Goal: Communication & Community: Share content

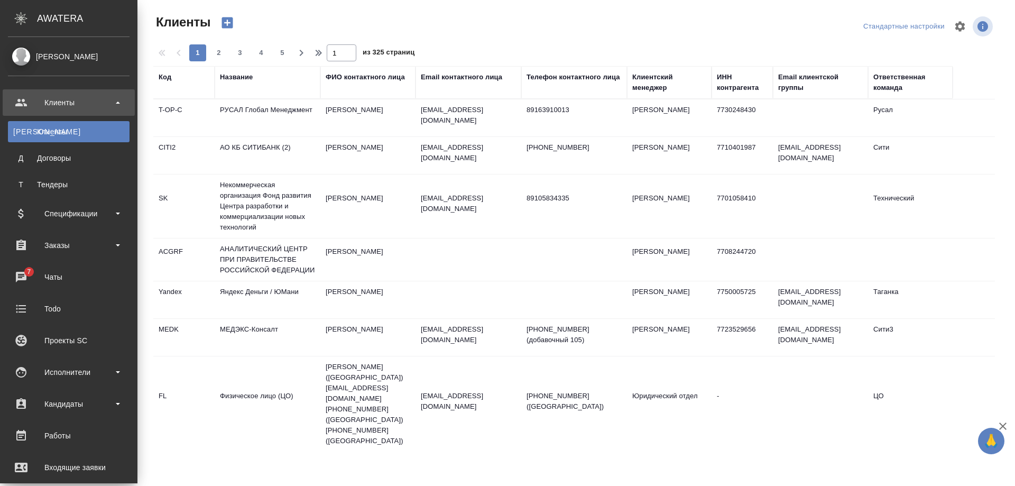
select select "RU"
click at [68, 436] on div "Работы" at bounding box center [69, 436] width 122 height 16
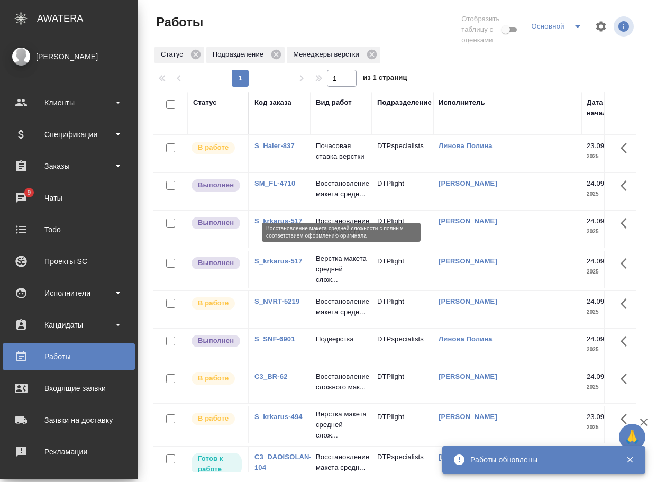
click at [348, 199] on p "Восстановление макета средн..." at bounding box center [341, 188] width 51 height 21
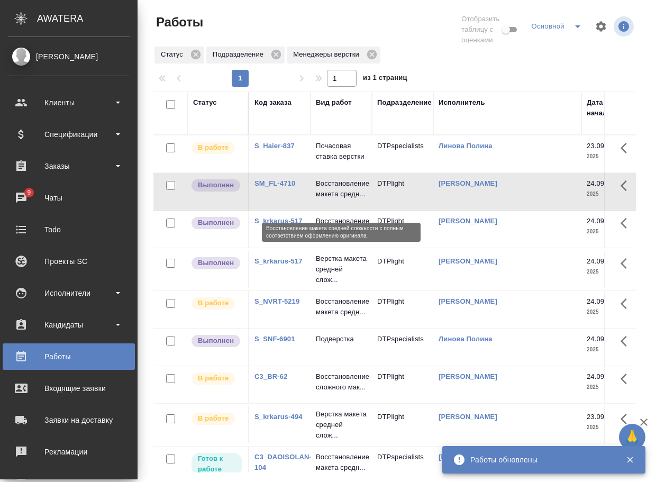
click at [348, 199] on p "Восстановление макета средн..." at bounding box center [341, 188] width 51 height 21
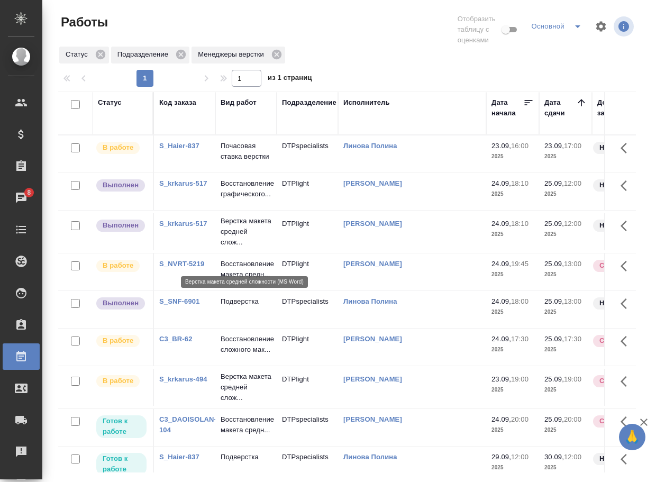
click at [245, 247] on p "Верстка макета средней слож..." at bounding box center [245, 232] width 51 height 32
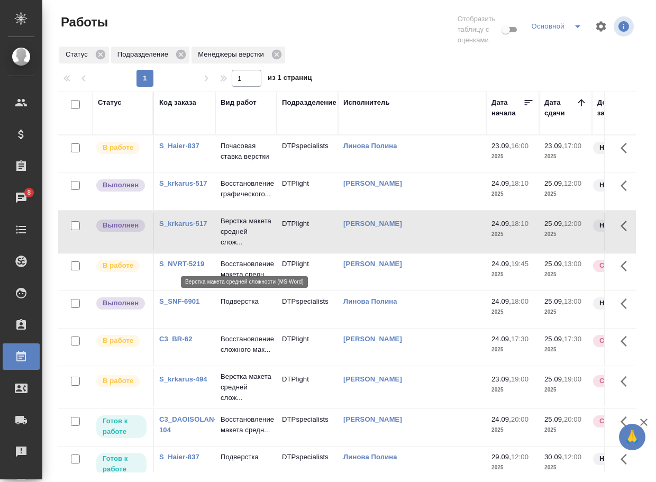
click at [245, 247] on p "Верстка макета средней слож..." at bounding box center [245, 232] width 51 height 32
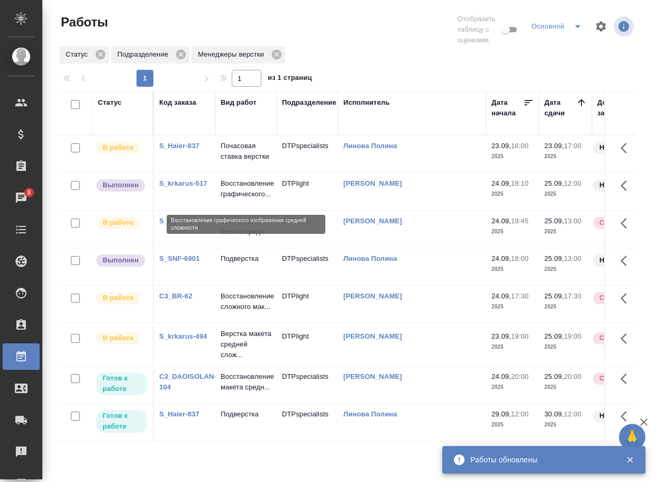
click at [246, 193] on p "Восстановление графического..." at bounding box center [245, 188] width 51 height 21
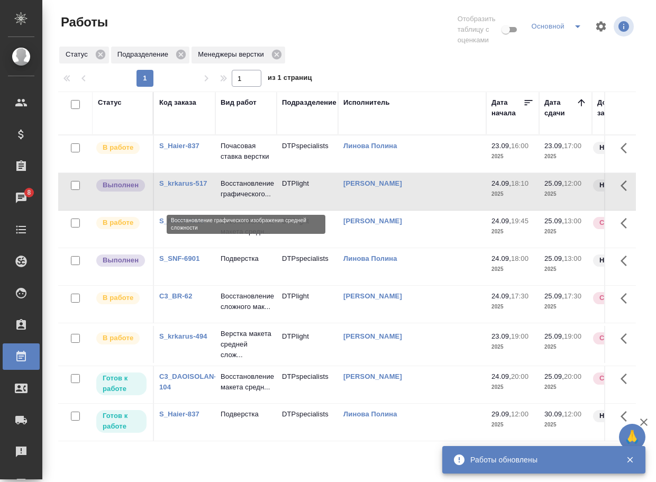
click at [246, 193] on p "Восстановление графического..." at bounding box center [245, 188] width 51 height 21
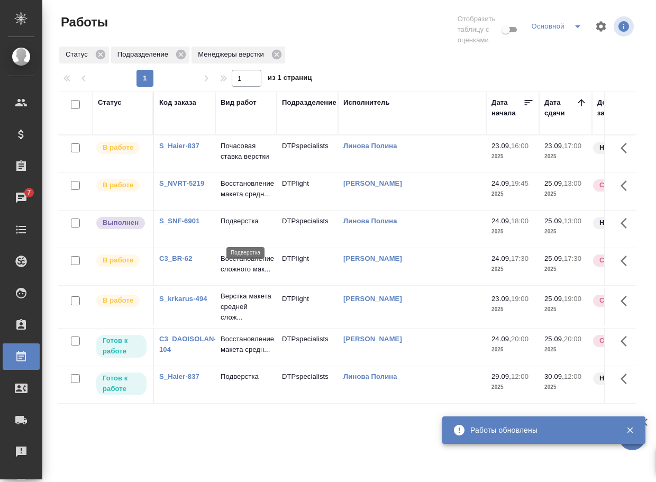
click at [235, 226] on p "Подверстка" at bounding box center [245, 221] width 51 height 11
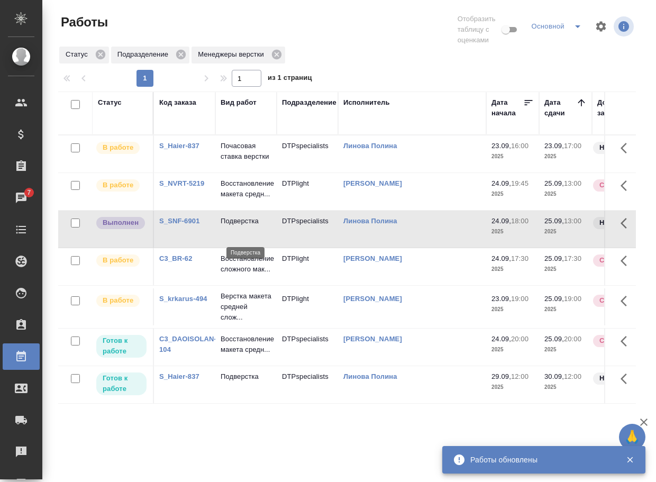
click at [235, 226] on p "Подверстка" at bounding box center [245, 221] width 51 height 11
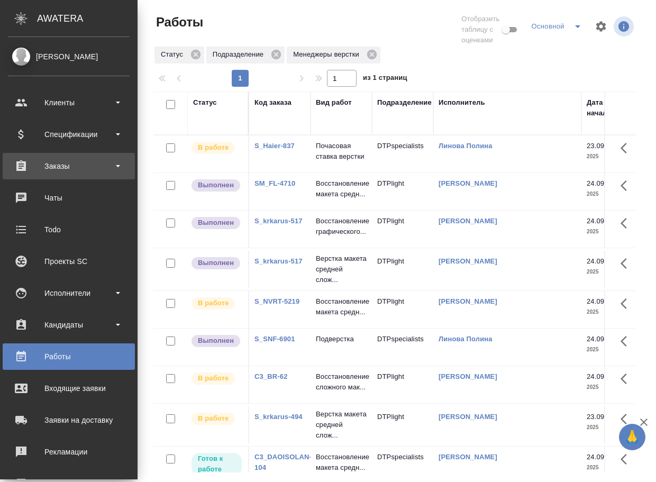
click at [66, 167] on div "Заказы" at bounding box center [69, 166] width 122 height 16
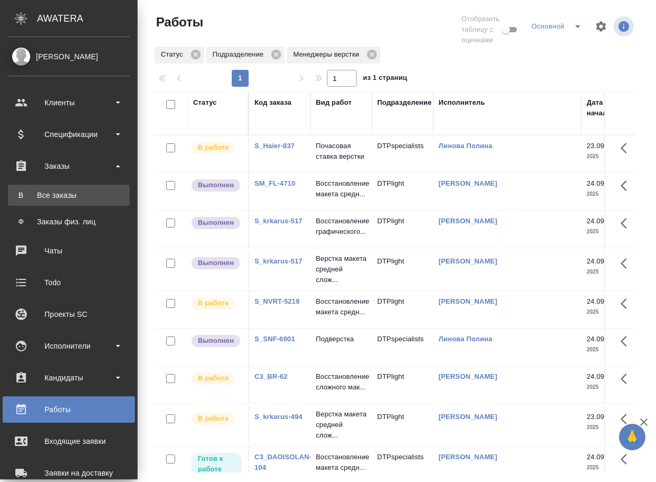
click at [77, 197] on div "Все заказы" at bounding box center [68, 195] width 111 height 11
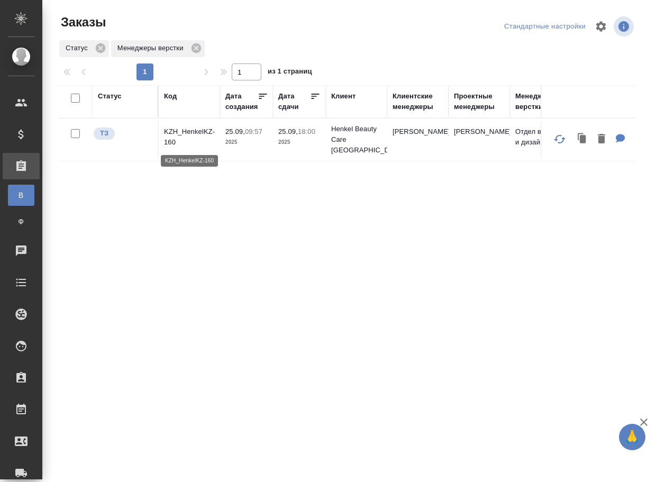
click at [176, 133] on p "KZH_HenkelKZ-160" at bounding box center [189, 136] width 51 height 21
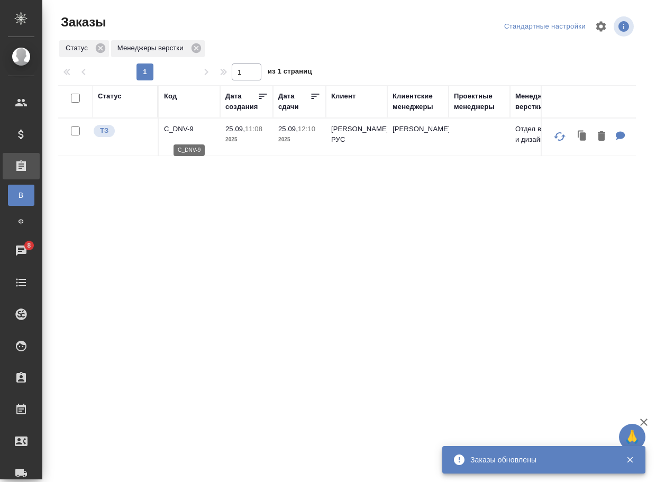
click at [187, 132] on p "C_DNV-9" at bounding box center [189, 129] width 51 height 11
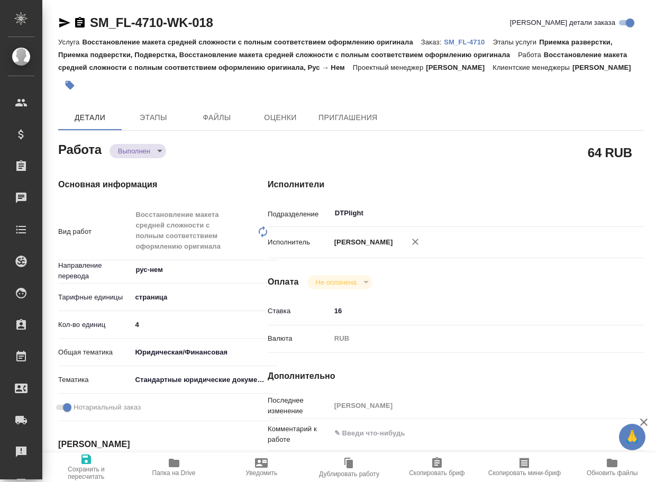
type textarea "x"
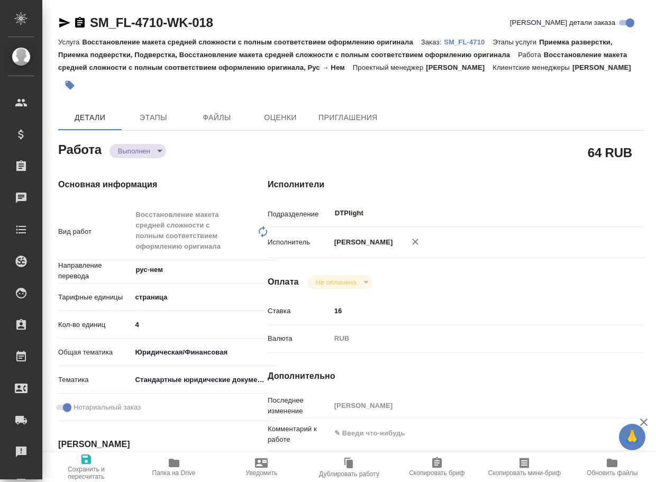
type textarea "x"
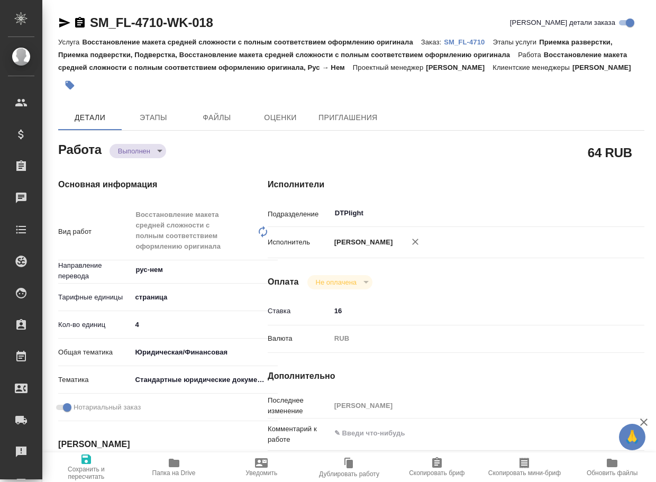
type textarea "x"
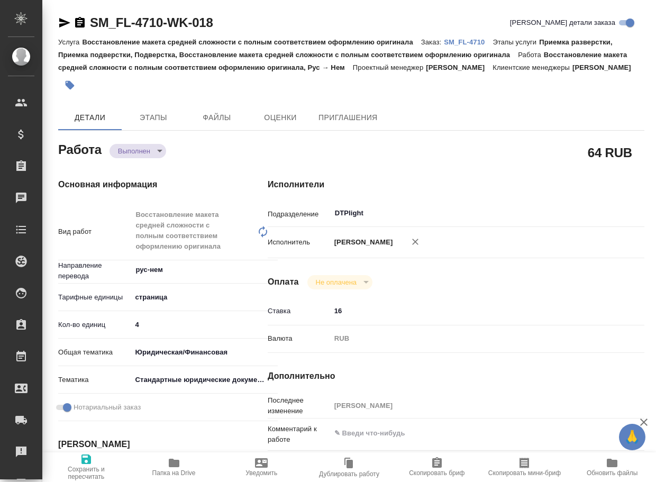
type textarea "x"
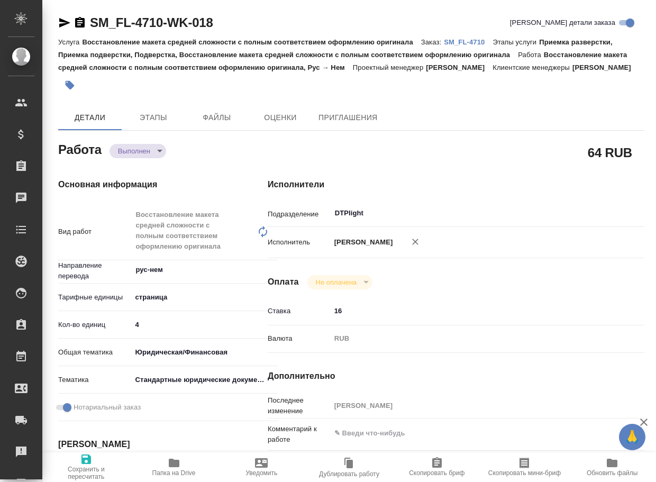
type textarea "x"
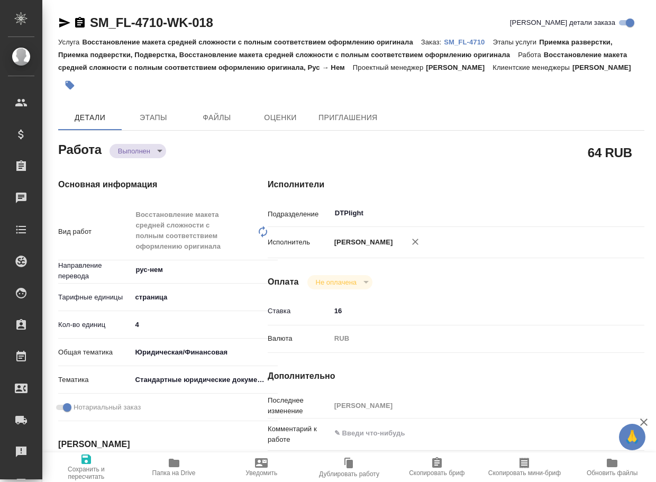
type textarea "x"
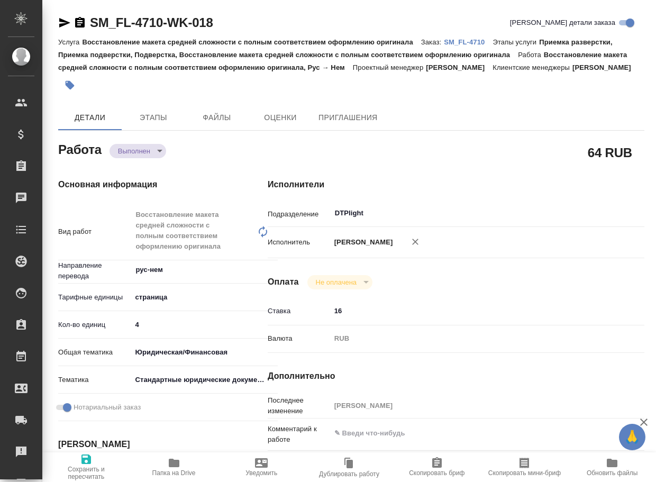
type textarea "x"
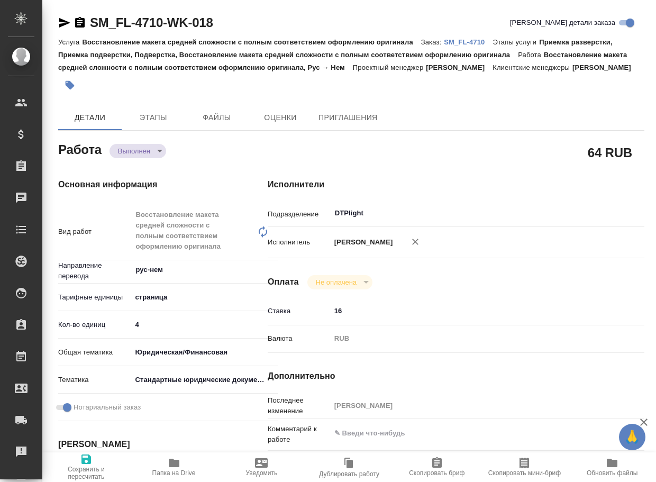
drag, startPoint x: 169, startPoint y: 467, endPoint x: 173, endPoint y: 464, distance: 5.6
click at [169, 467] on icon "button" at bounding box center [174, 462] width 13 height 13
type textarea "x"
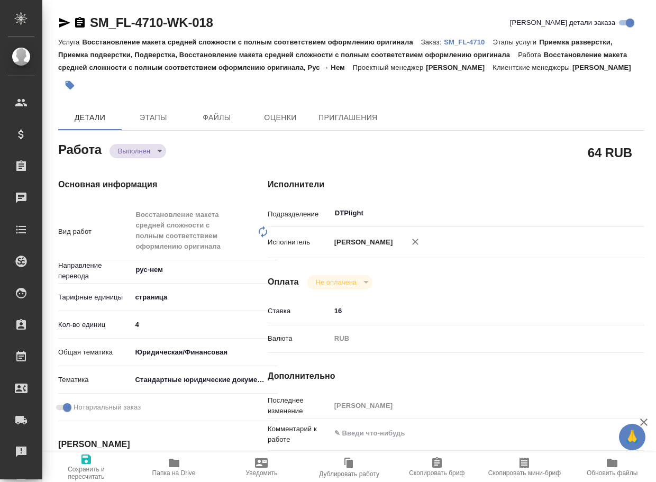
type textarea "x"
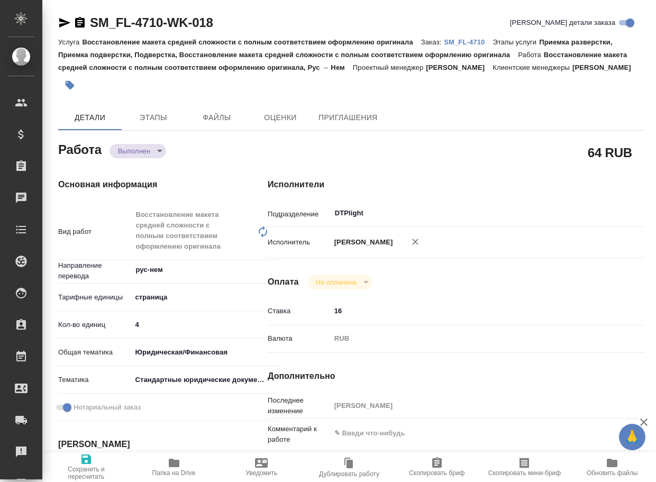
type textarea "x"
click at [135, 161] on body "🙏 .cls-1 fill:#fff; AWATERA Arsenyeva Vera Клиенты Спецификации Заказы 9 Чаты T…" at bounding box center [328, 241] width 656 height 482
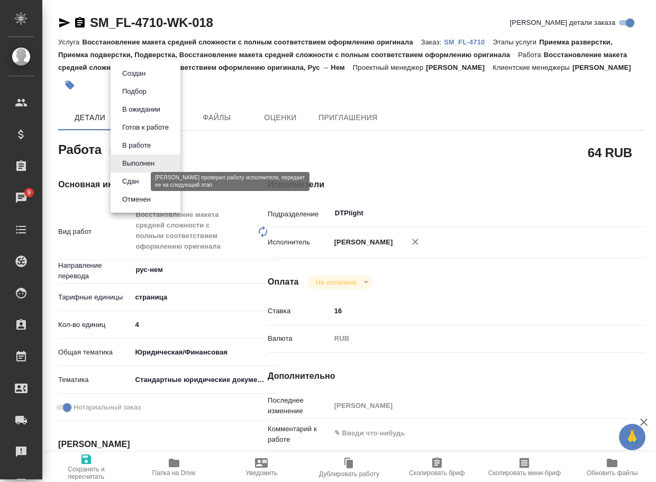
click at [135, 182] on button "Сдан" at bounding box center [130, 182] width 23 height 12
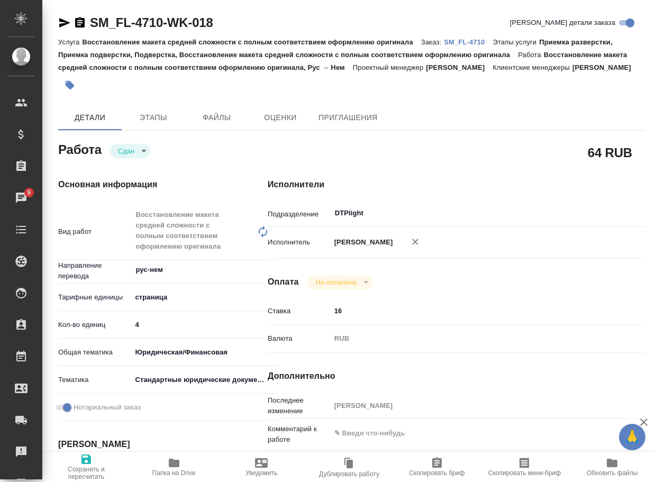
type textarea "x"
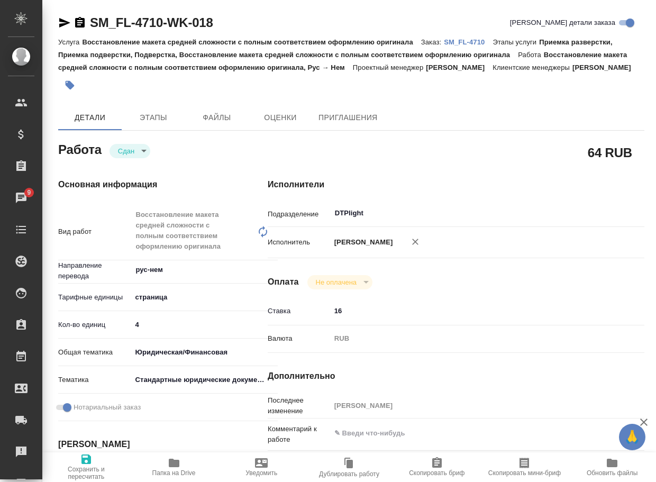
type textarea "x"
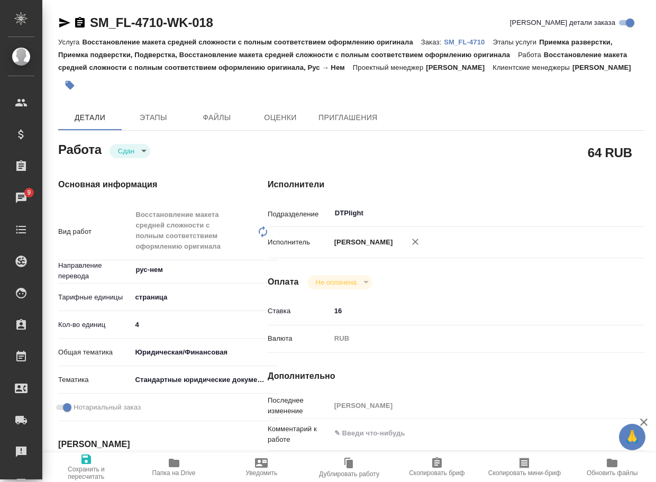
type textarea "x"
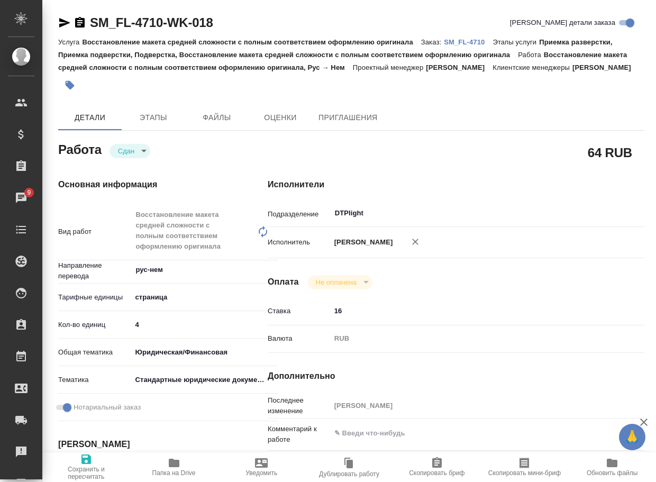
click at [482, 45] on p "SM_FL-4710" at bounding box center [468, 42] width 49 height 8
type textarea "x"
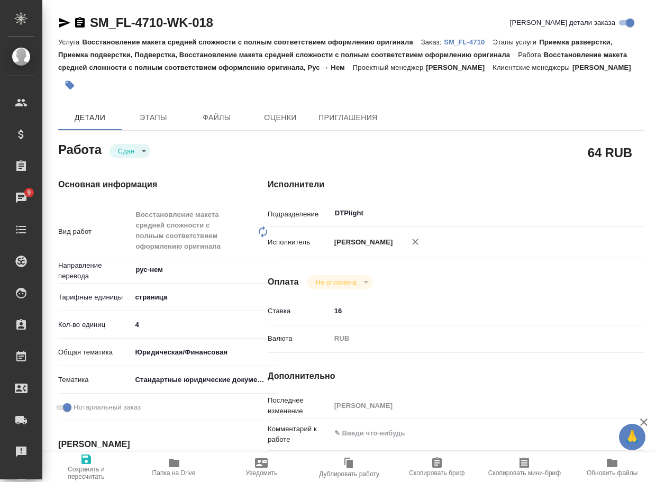
type textarea "x"
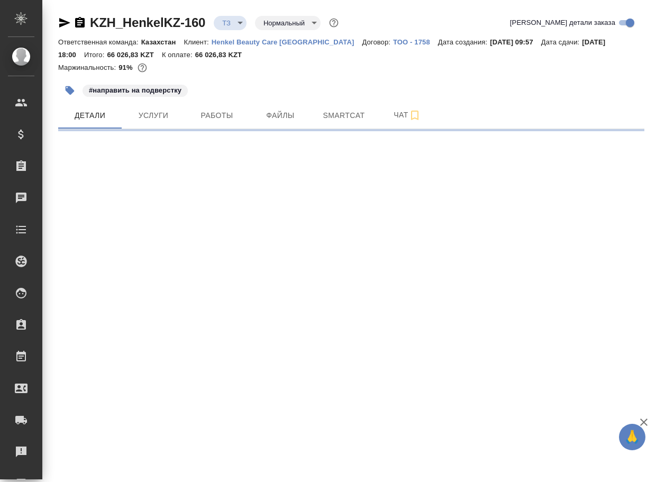
select select "RU"
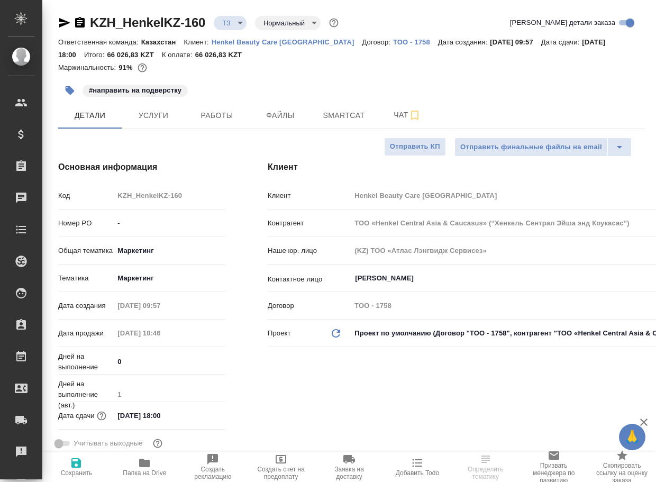
type textarea "x"
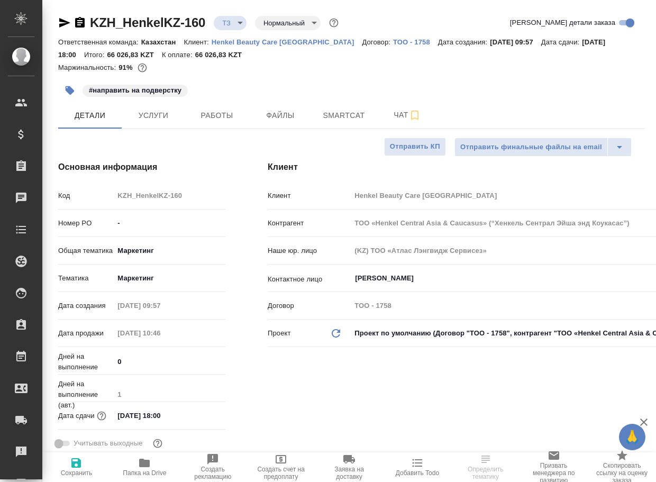
type textarea "x"
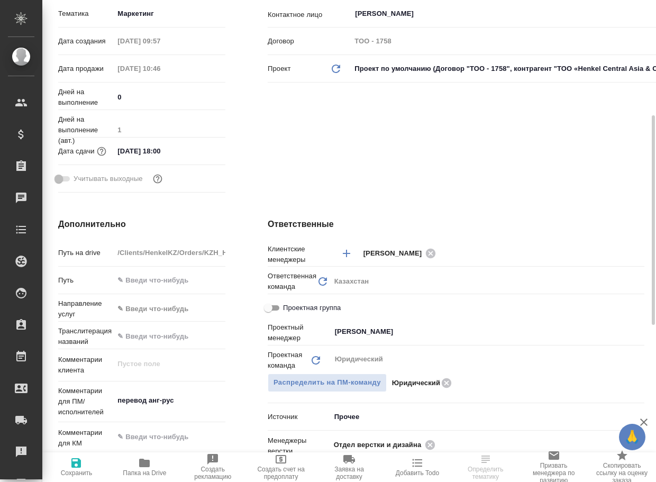
scroll to position [370, 0]
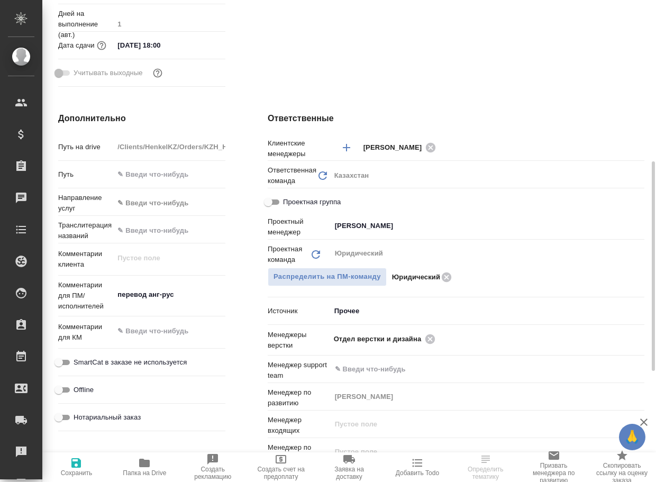
click at [151, 466] on span "Папка на Drive" at bounding box center [145, 466] width 56 height 20
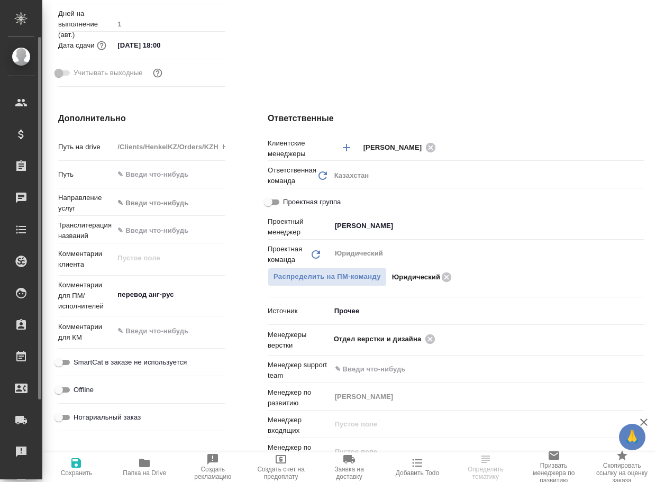
type textarea "x"
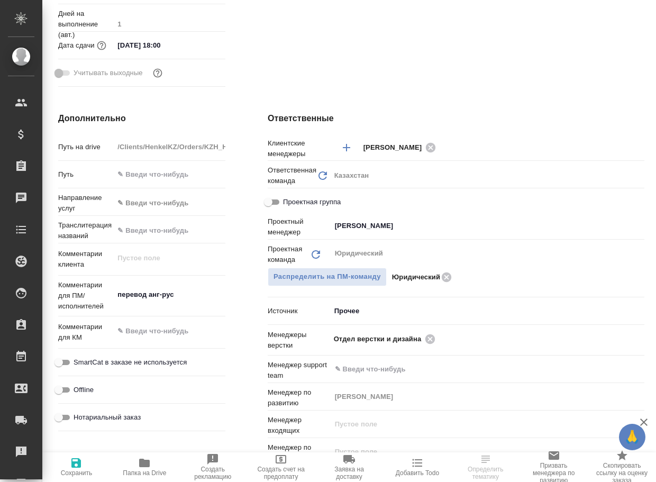
type textarea "x"
select select "RU"
type textarea "x"
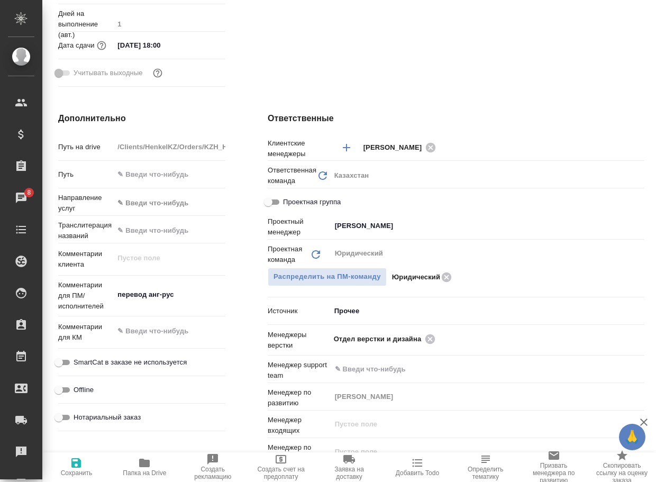
type textarea "x"
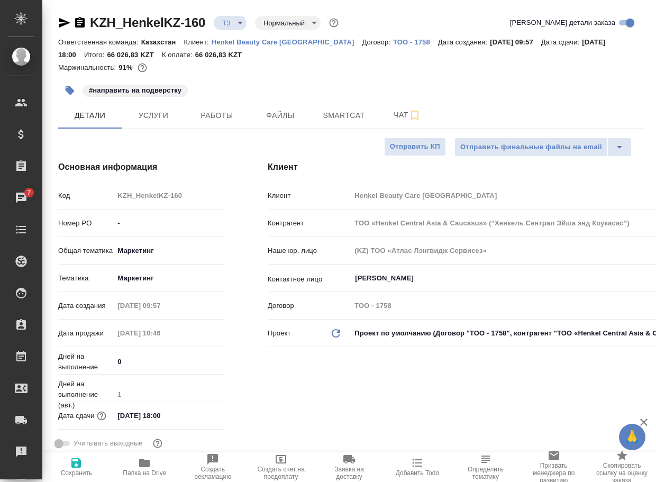
type textarea "x"
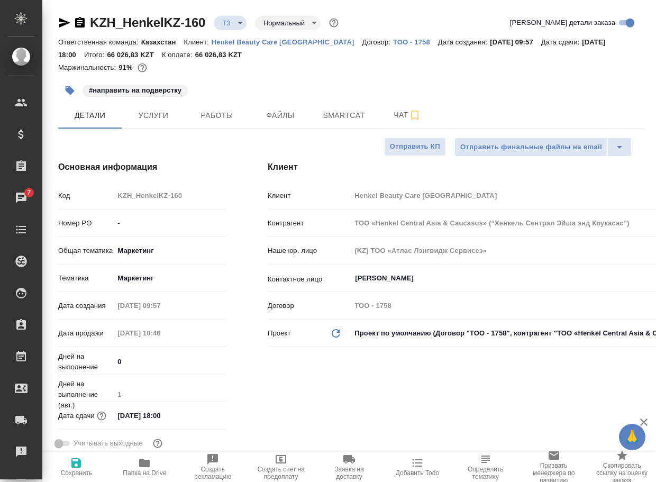
type textarea "x"
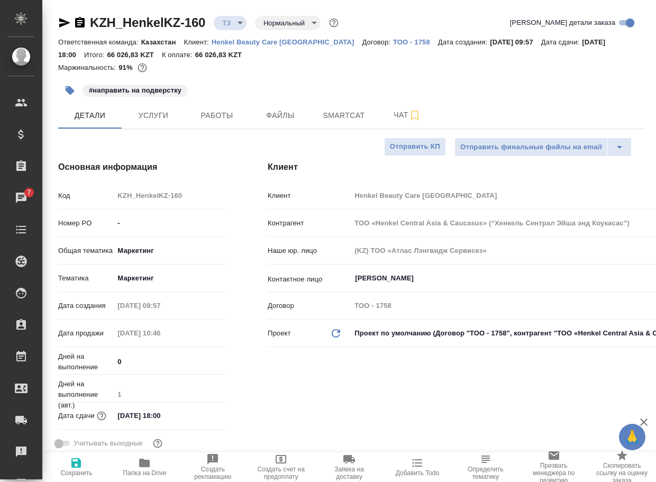
type textarea "x"
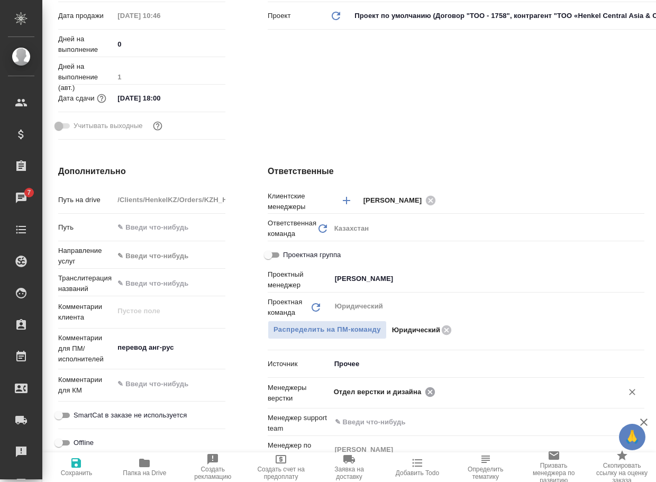
click at [426, 389] on icon at bounding box center [430, 392] width 10 height 10
type textarea "x"
click at [438, 389] on input "text" at bounding box center [521, 391] width 167 height 13
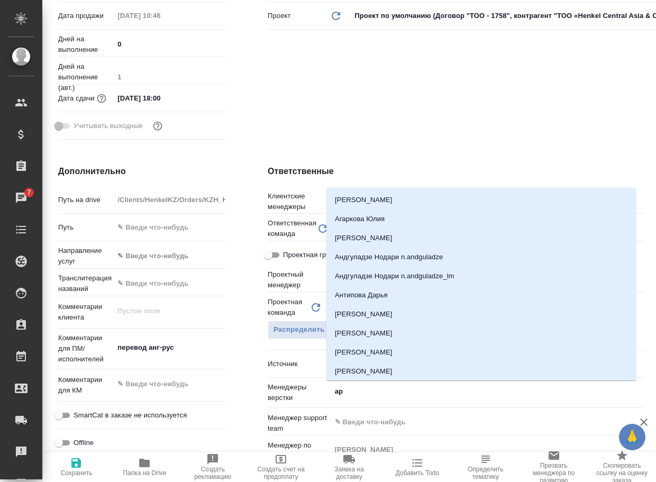
type input "арс"
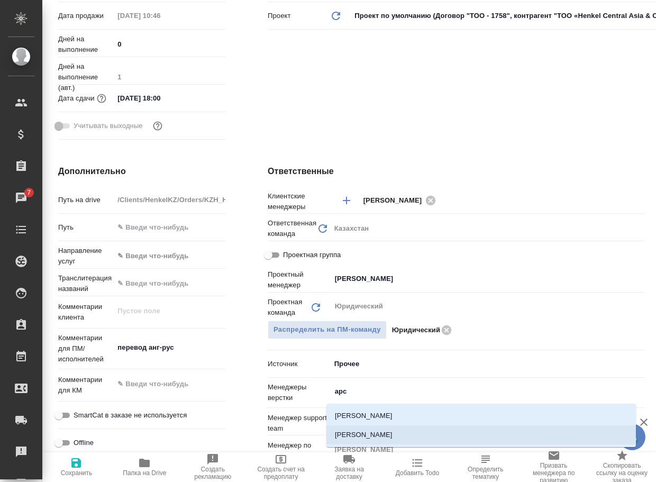
click at [369, 434] on li "[PERSON_NAME]" at bounding box center [480, 434] width 309 height 19
type textarea "x"
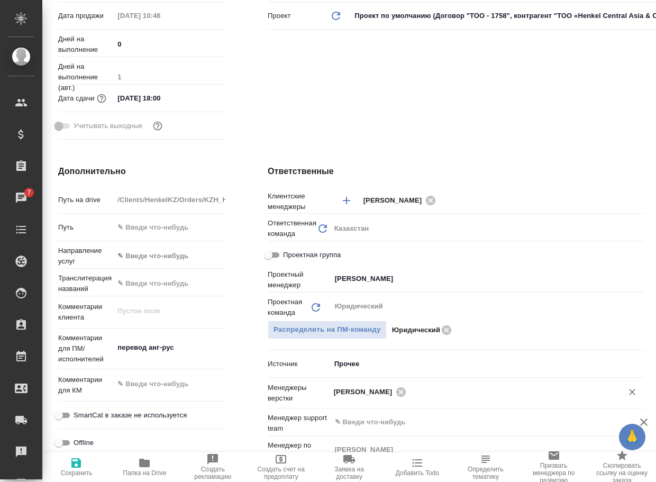
type textarea "x"
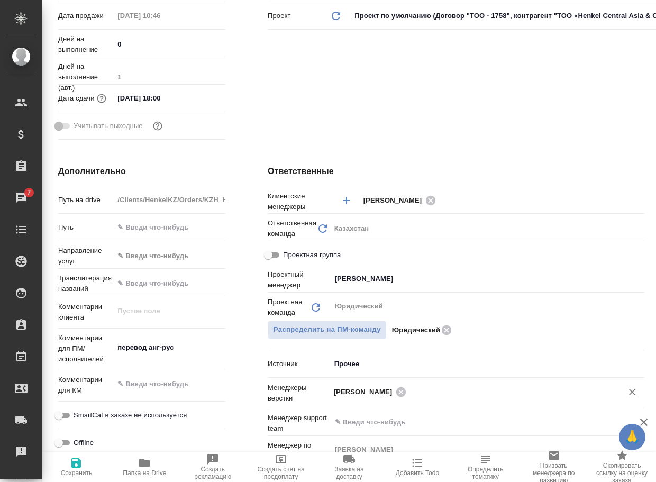
type textarea "x"
click at [70, 469] on span "Сохранить" at bounding box center [77, 472] width 32 height 7
type textarea "x"
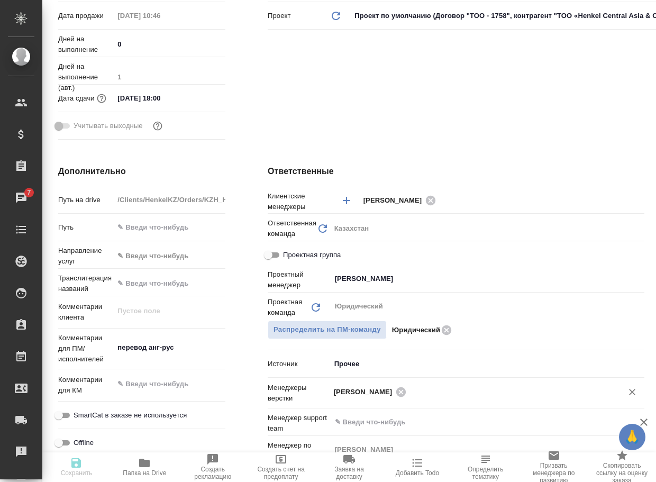
type textarea "x"
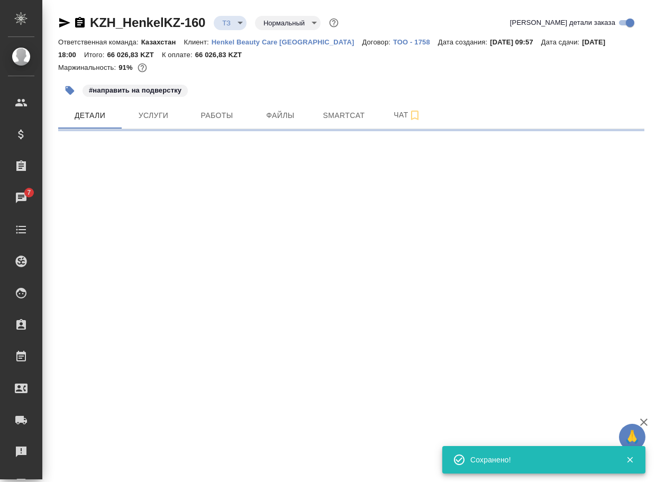
scroll to position [0, 0]
select select "RU"
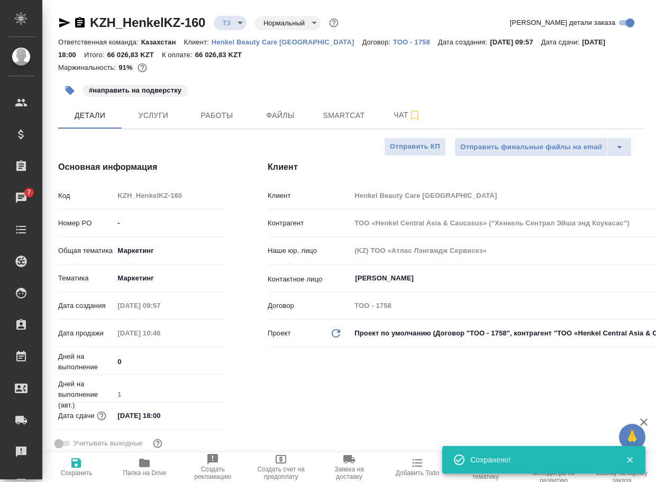
type textarea "x"
click at [227, 25] on body "🙏 .cls-1 fill:#fff; AWATERA Arsenyeva Vera Клиенты Спецификации Заказы 7 Чаты T…" at bounding box center [328, 241] width 656 height 482
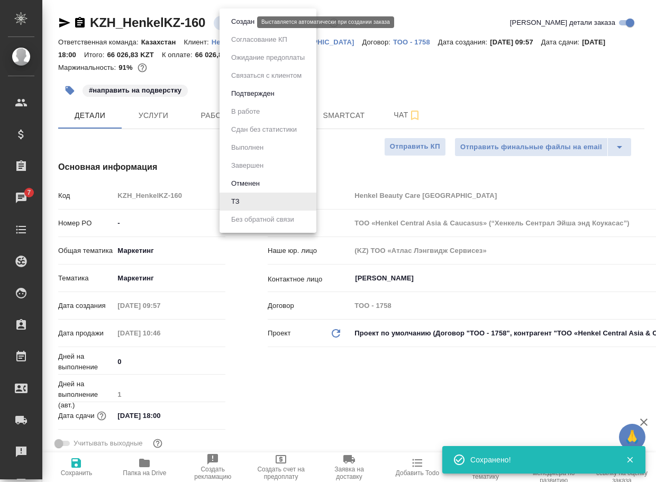
click at [235, 26] on button "Создан" at bounding box center [243, 22] width 30 height 12
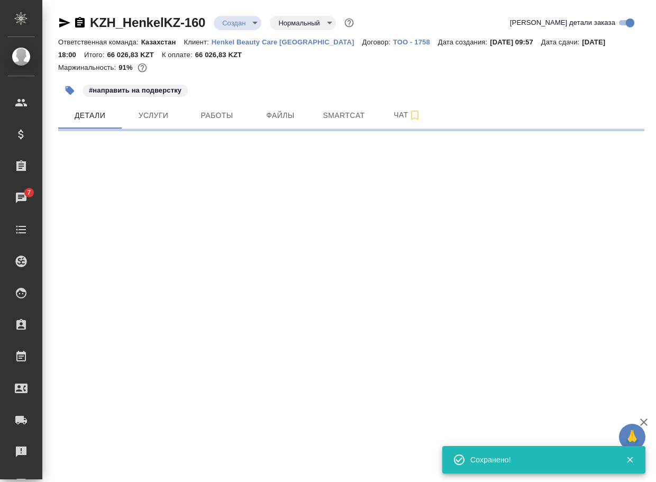
select select "RU"
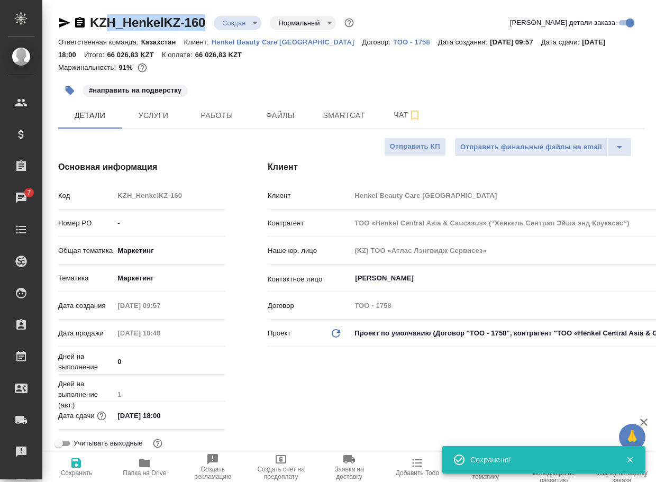
type textarea "x"
drag, startPoint x: 214, startPoint y: 27, endPoint x: 89, endPoint y: 25, distance: 125.3
click at [89, 25] on div "KZH_HenkelKZ-160 Создан new Нормальный normal" at bounding box center [207, 22] width 298 height 17
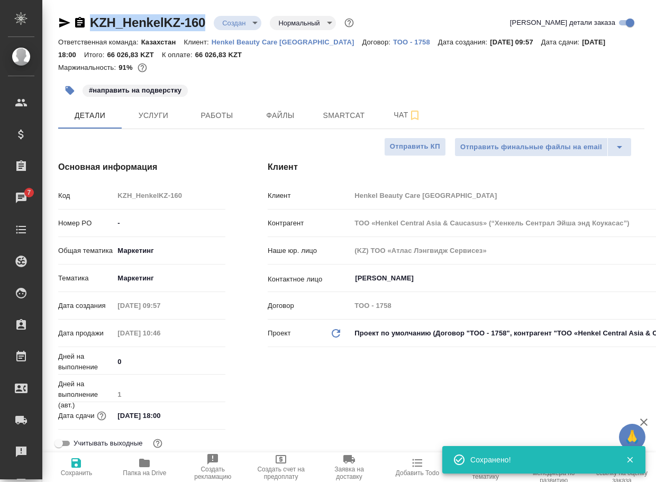
copy link "KZH_HenkelKZ-160"
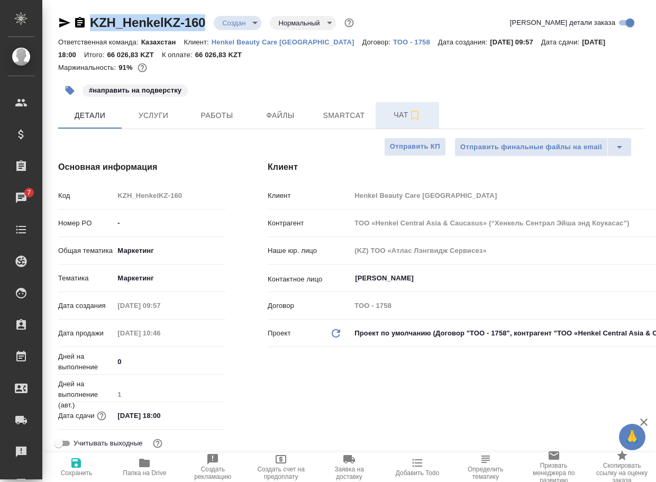
click at [398, 118] on span "Чат" at bounding box center [407, 114] width 51 height 13
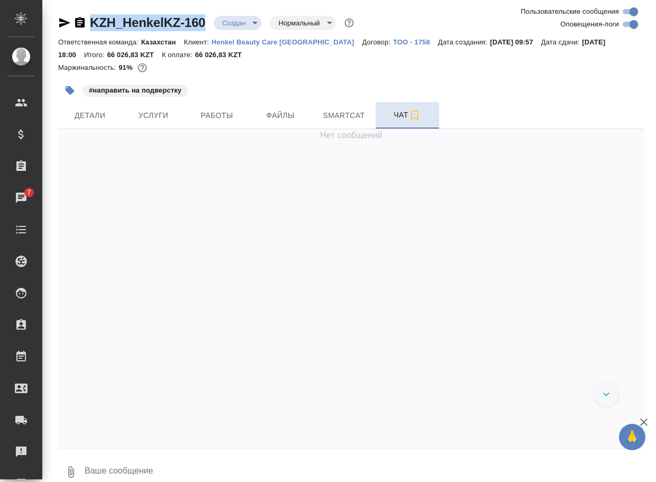
scroll to position [1829, 0]
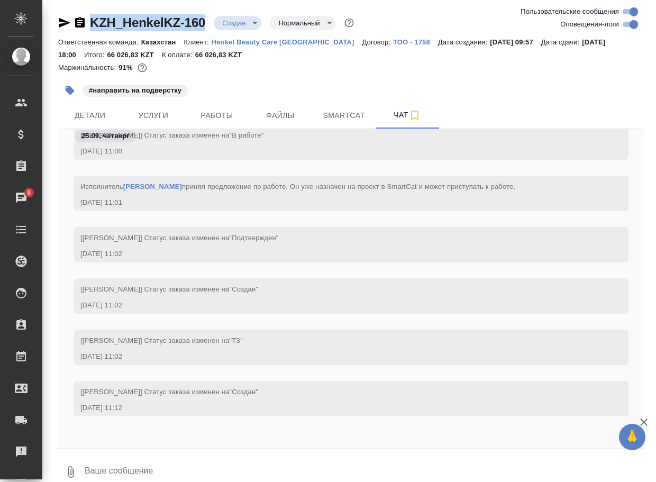
click at [67, 472] on icon "button" at bounding box center [71, 471] width 13 height 13
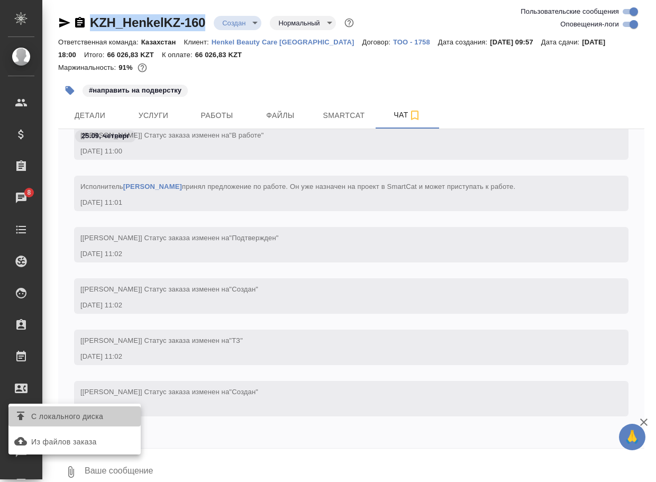
click at [88, 412] on span "С локального диска" at bounding box center [67, 416] width 72 height 13
click at [0, 0] on input "С локального диска" at bounding box center [0, 0] width 0 height 0
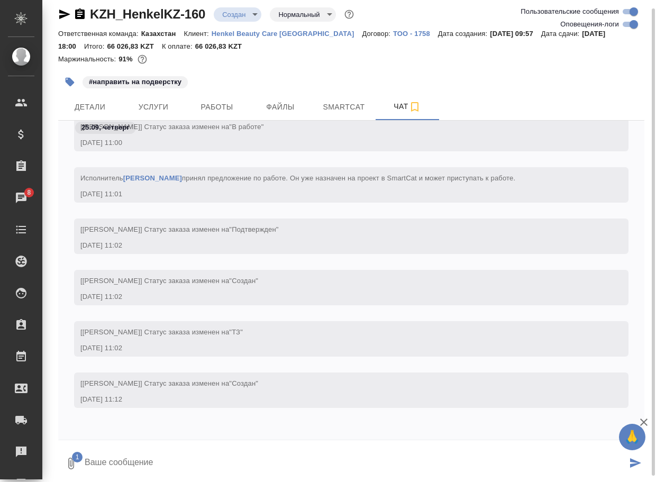
click at [135, 464] on textarea at bounding box center [355, 463] width 543 height 36
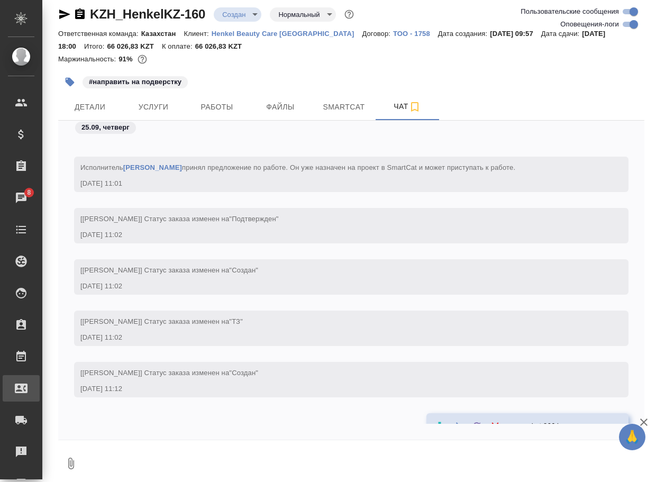
scroll to position [1901, 0]
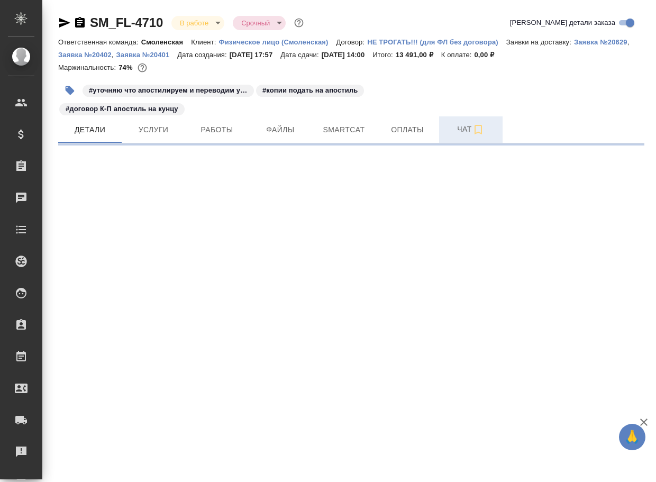
click at [468, 126] on span "Чат" at bounding box center [470, 129] width 51 height 13
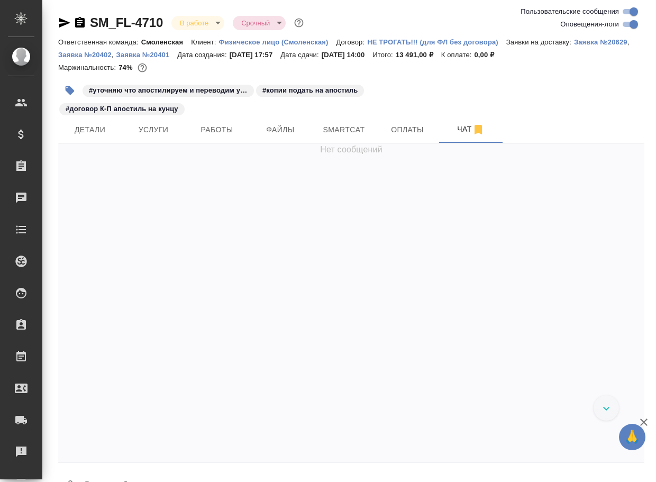
scroll to position [2524, 0]
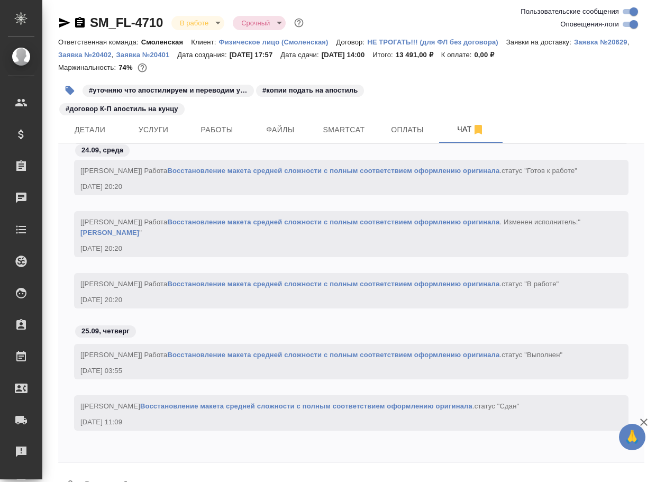
click at [105, 473] on textarea at bounding box center [364, 486] width 560 height 36
paste textarea "https://drive.awatera.com/apps/files/files/10350360?dir=/Shares/FL_SM/Orders/SM…"
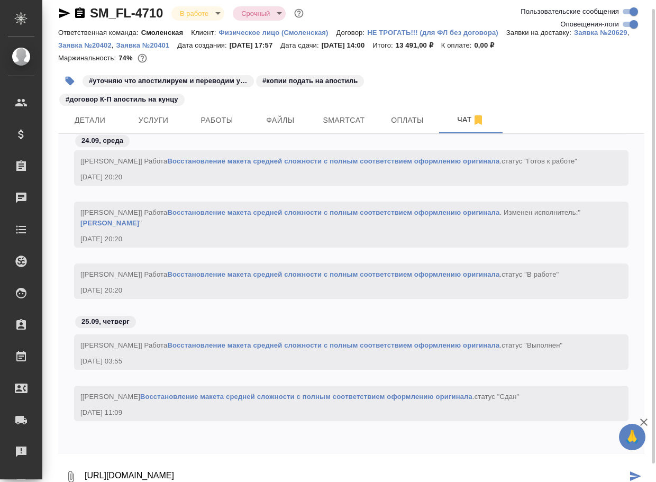
type textarea "https://drive.awatera.com/apps/files/files/10350360?dir=/Shares/FL_SM/Orders/SM…"
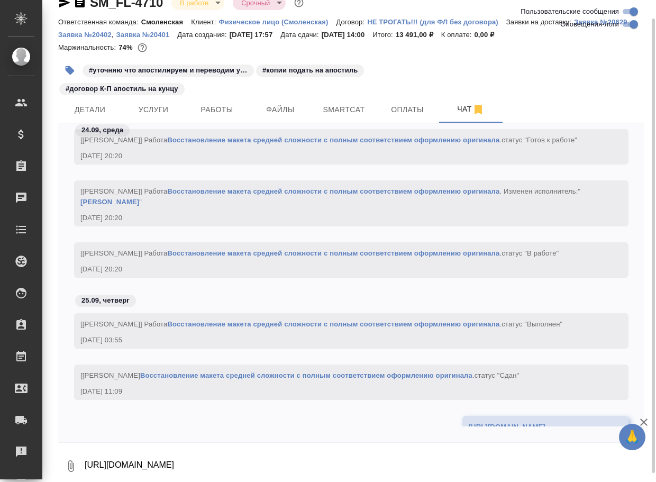
scroll to position [2586, 0]
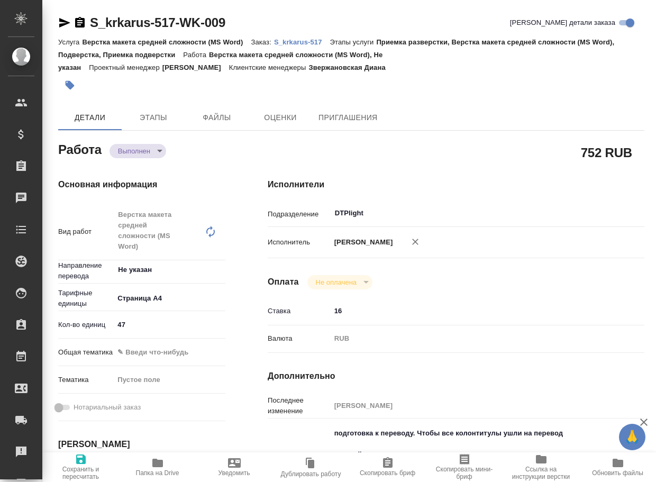
type textarea "x"
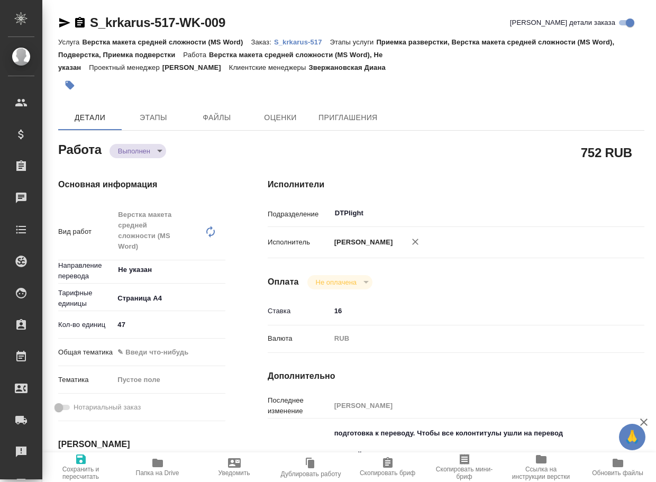
type textarea "x"
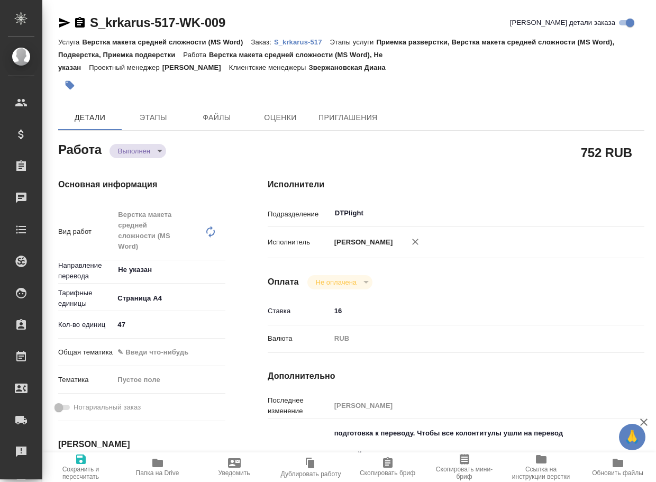
type textarea "x"
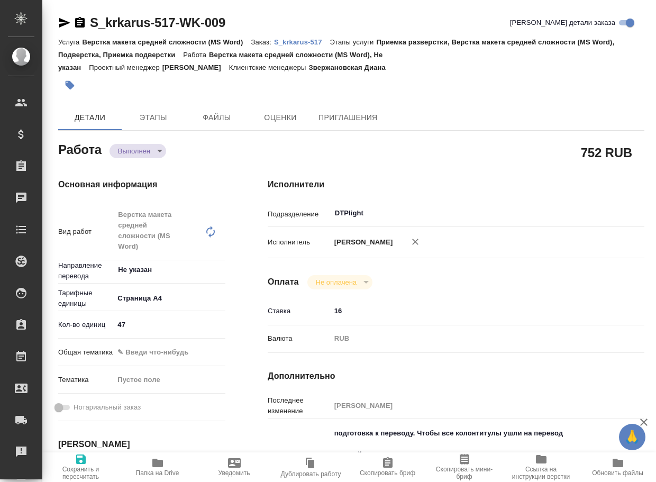
type textarea "x"
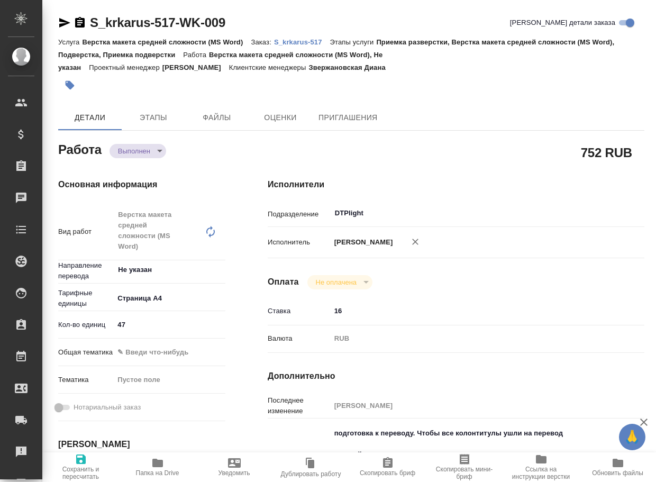
type textarea "x"
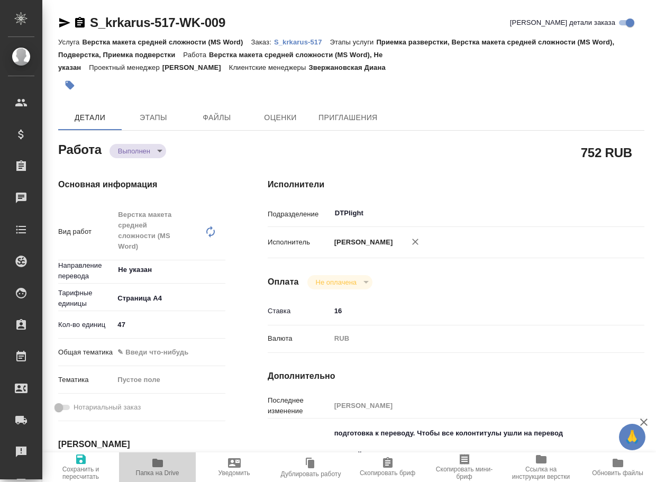
click at [162, 465] on icon "button" at bounding box center [157, 462] width 11 height 8
type textarea "x"
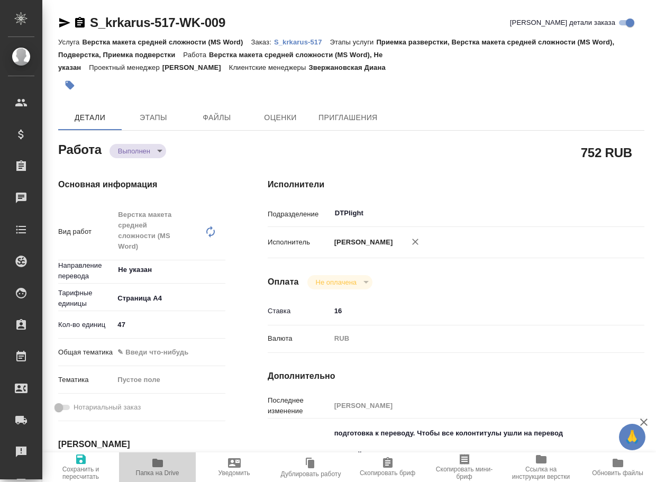
type textarea "x"
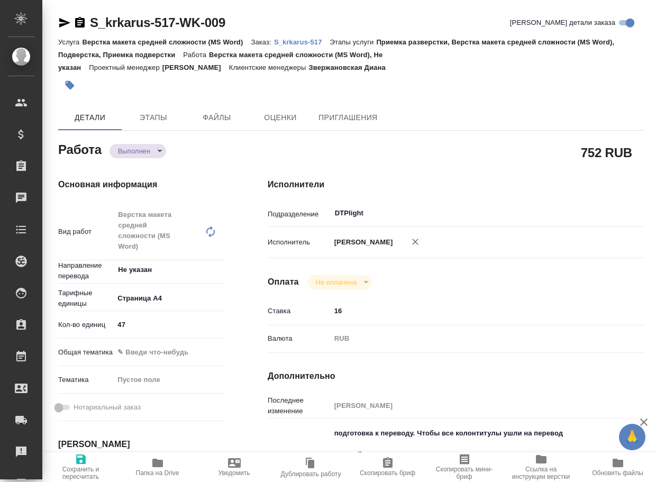
type textarea "x"
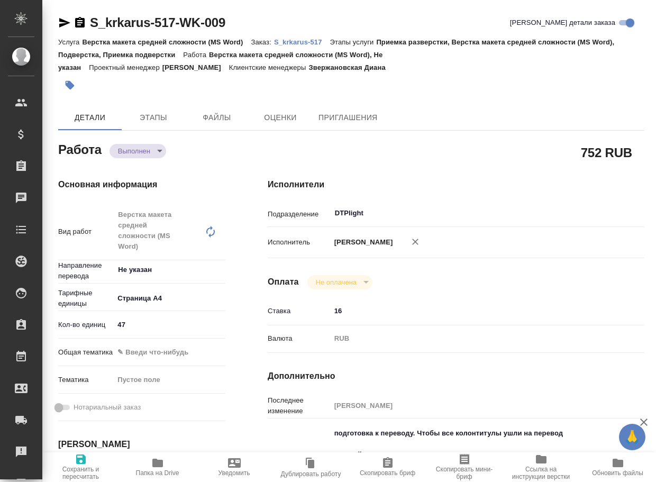
type textarea "x"
click at [146, 149] on body "🙏 .cls-1 fill:#fff; AWATERA Arsenyeva Vera Клиенты Спецификации Заказы 8 Чаты T…" at bounding box center [328, 241] width 656 height 482
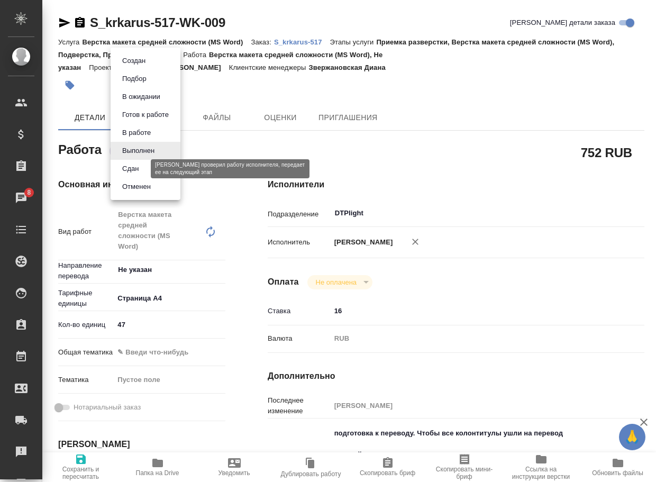
click at [142, 168] on button "Сдан" at bounding box center [130, 169] width 23 height 12
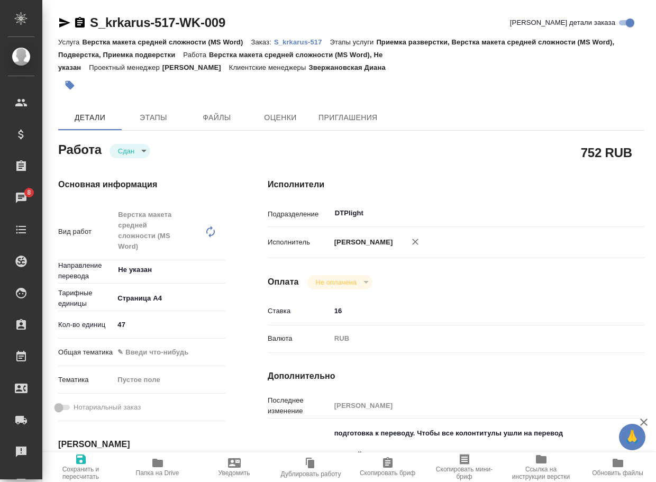
type textarea "x"
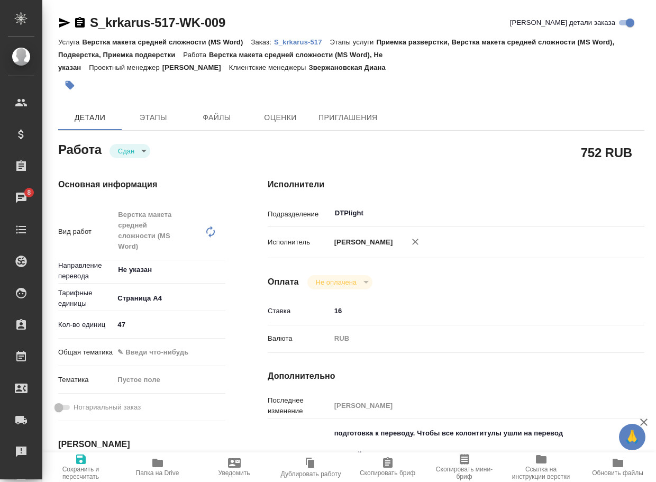
type textarea "x"
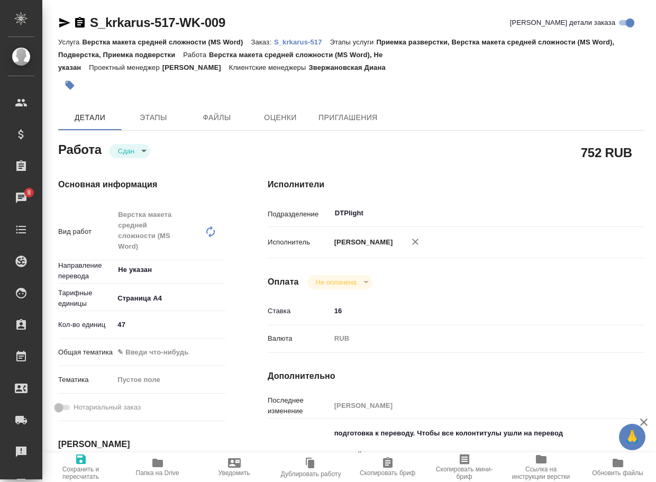
type textarea "x"
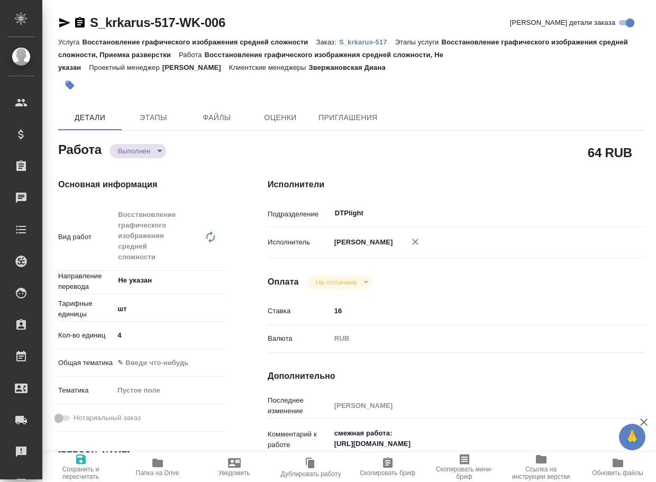
type textarea "x"
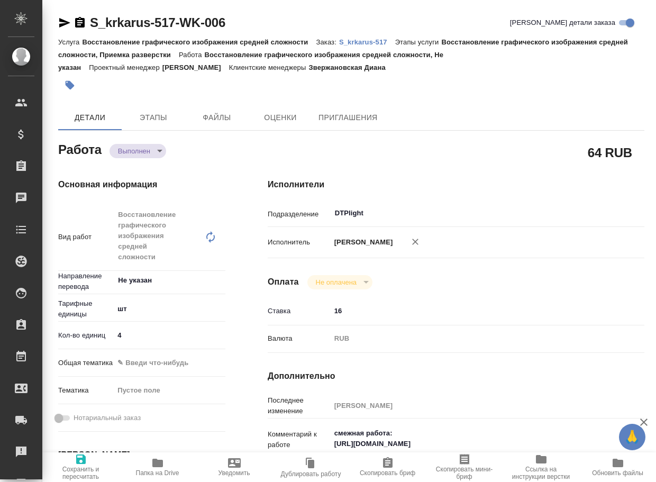
type textarea "x"
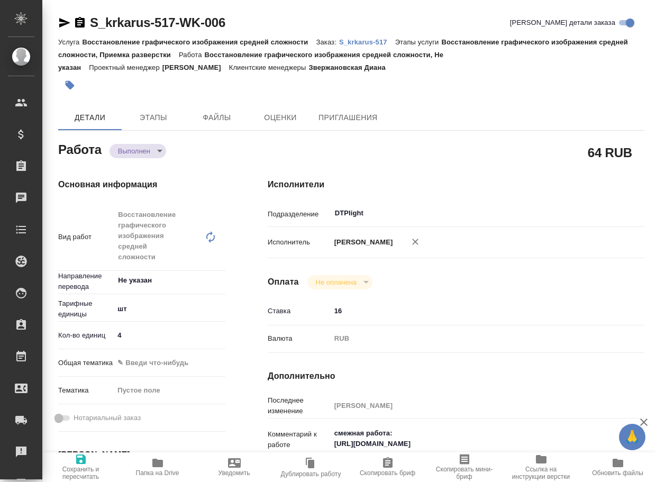
type textarea "x"
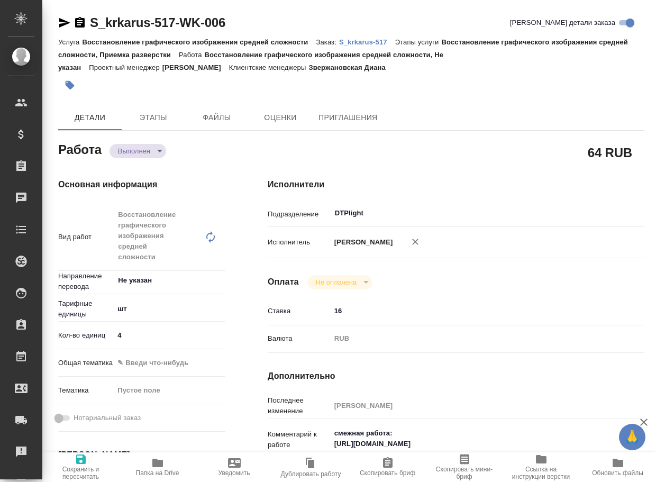
type textarea "x"
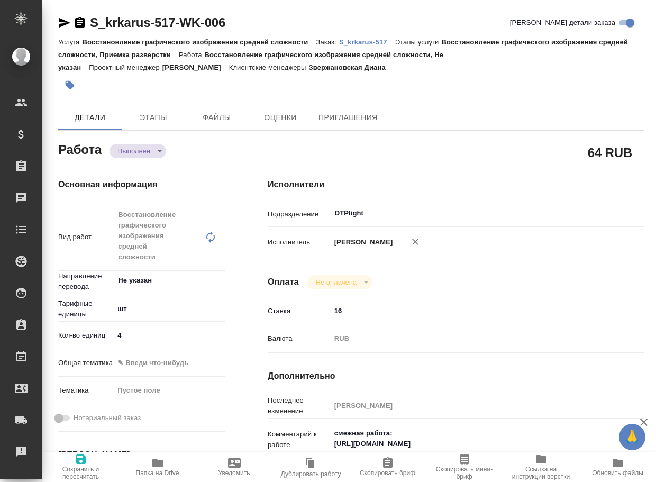
click at [138, 152] on body "🙏 .cls-1 fill:#fff; AWATERA Arsenyeva Vera Клиенты Спецификации Заказы Чаты Tod…" at bounding box center [328, 241] width 656 height 482
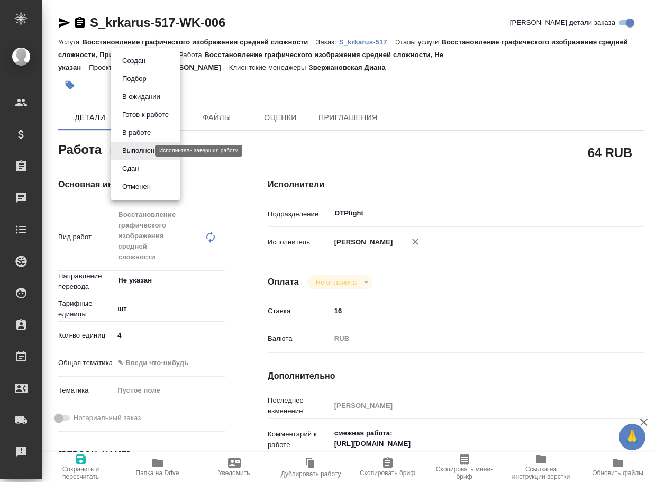
type textarea "x"
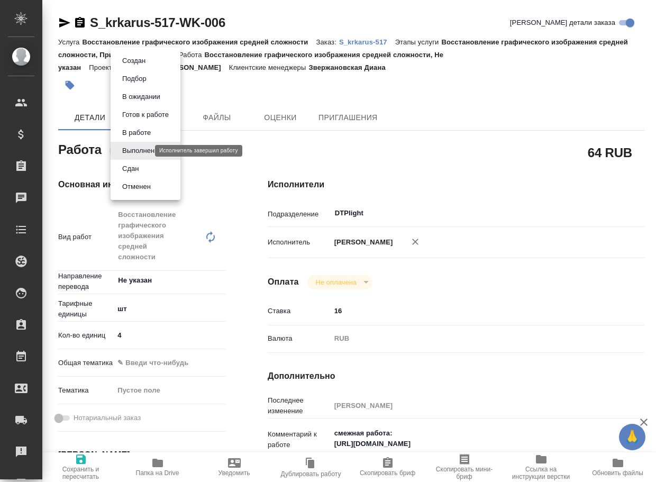
type textarea "x"
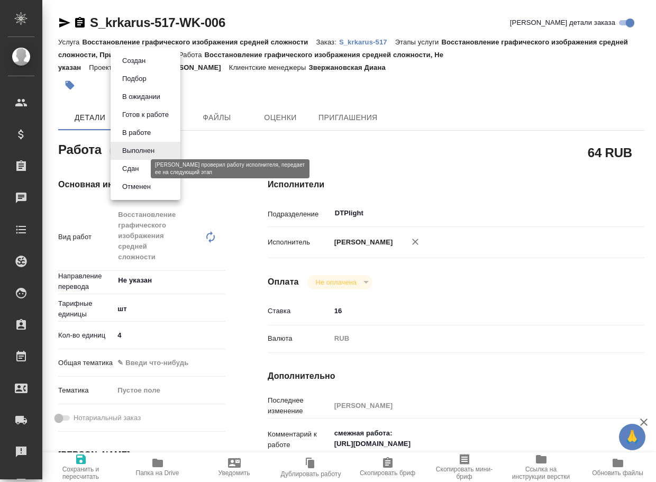
click at [128, 168] on button "Сдан" at bounding box center [130, 169] width 23 height 12
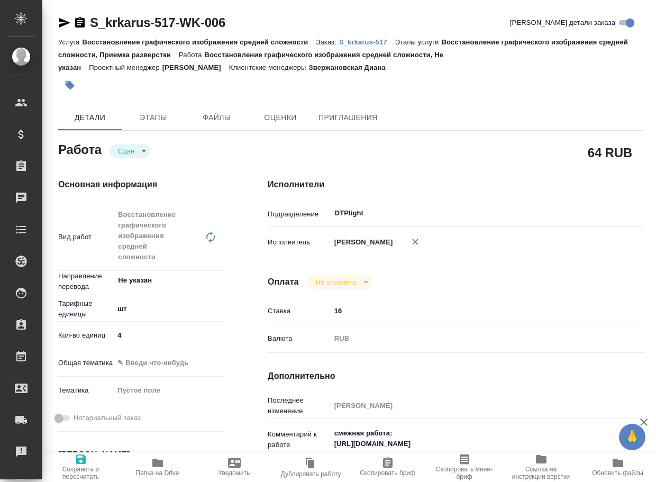
click at [369, 44] on p "S_krkarus-517" at bounding box center [367, 42] width 56 height 8
type textarea "x"
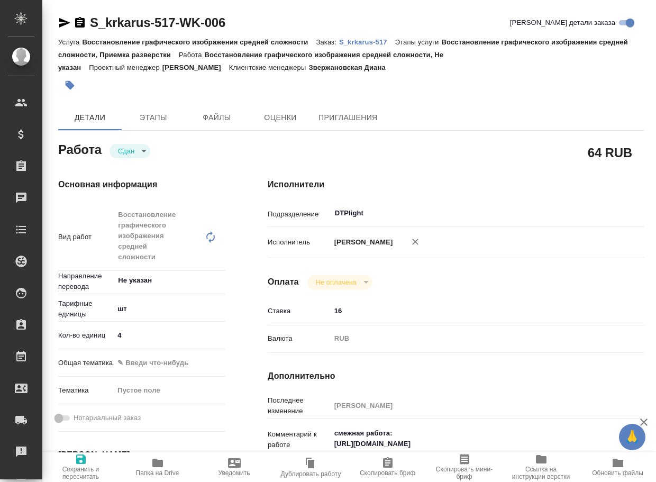
type textarea "x"
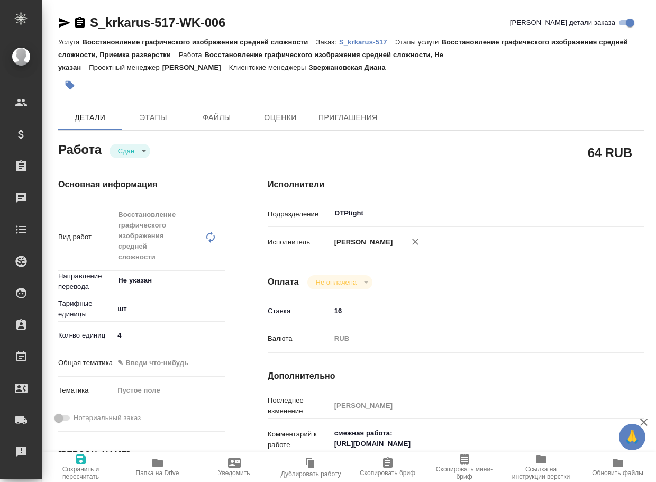
type textarea "x"
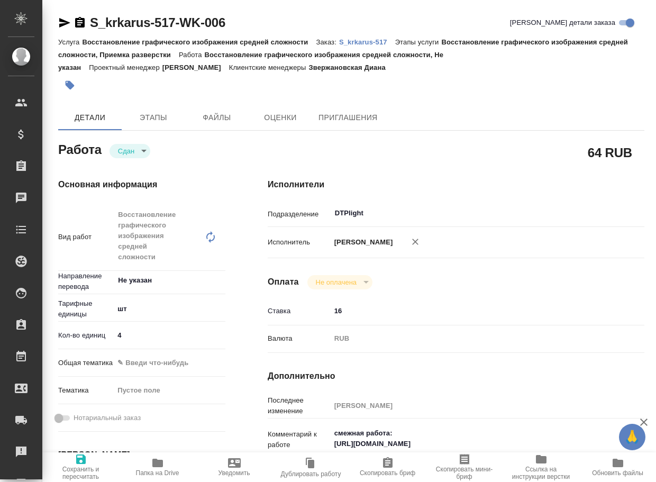
type textarea "x"
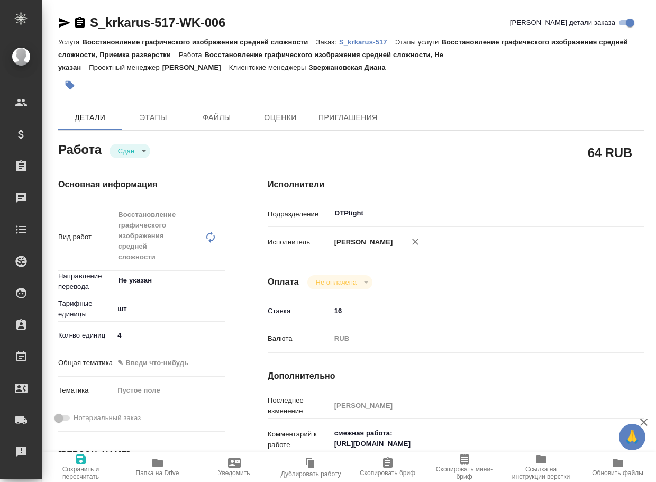
type textarea "x"
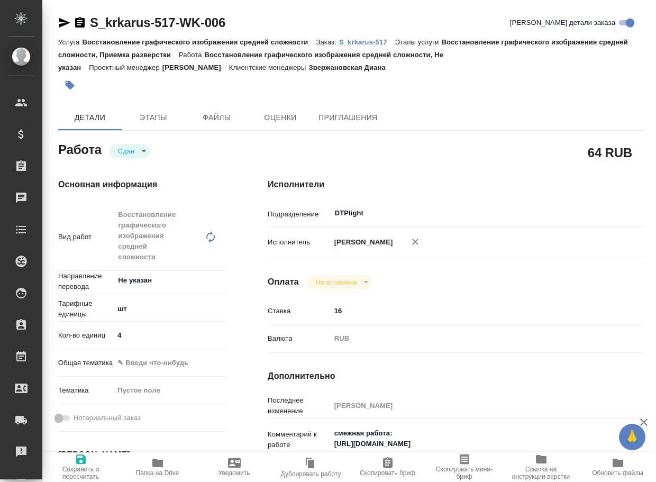
type textarea "x"
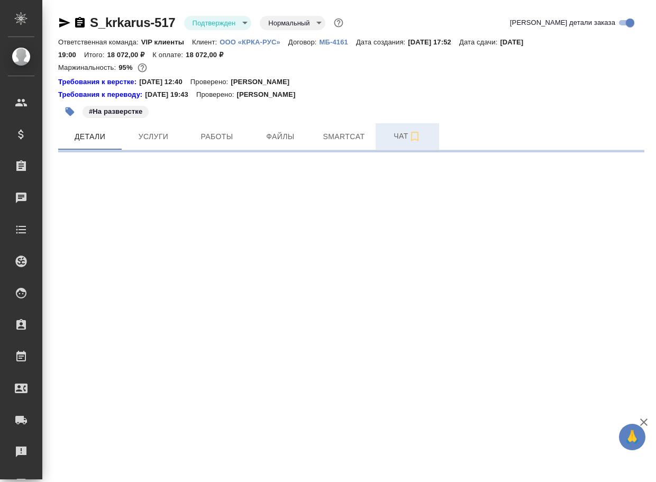
select select "RU"
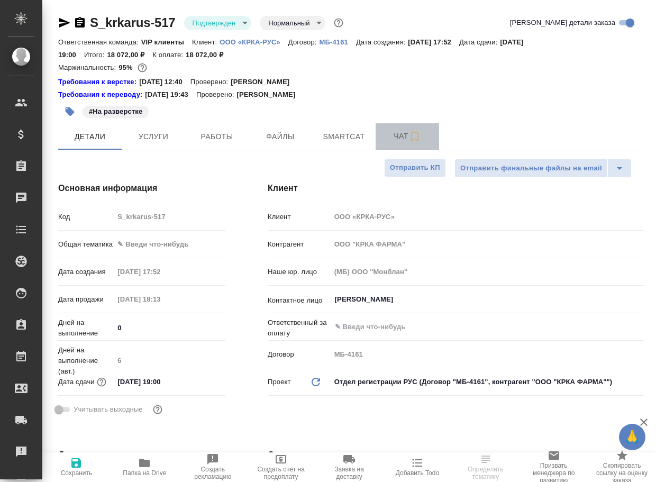
click at [403, 134] on span "Чат" at bounding box center [407, 136] width 51 height 13
type textarea "x"
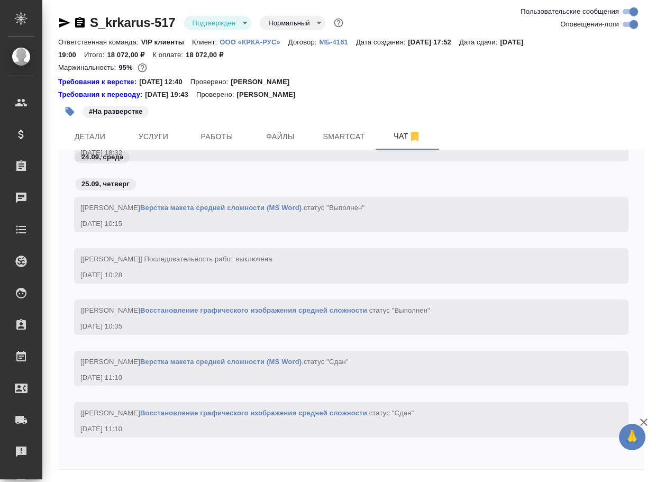
scroll to position [36, 0]
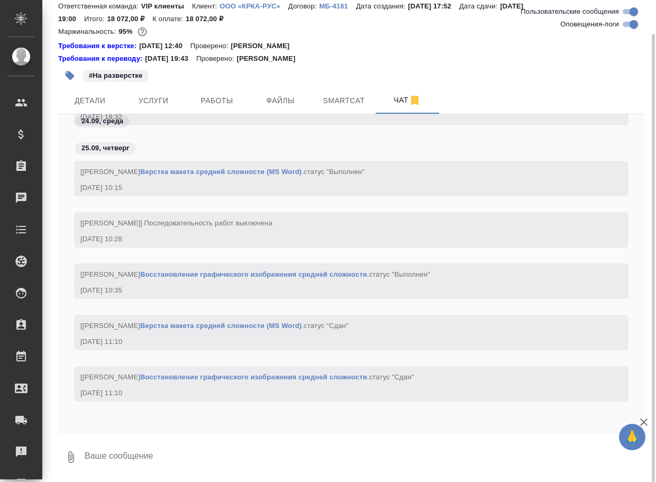
click at [139, 461] on textarea at bounding box center [364, 457] width 560 height 36
paste textarea "[URL][DOMAIN_NAME]"
type textarea "[URL][DOMAIN_NAME]"
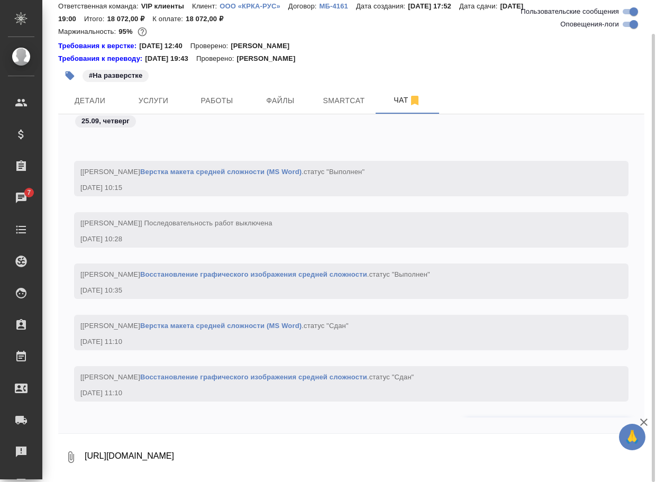
scroll to position [32288, 0]
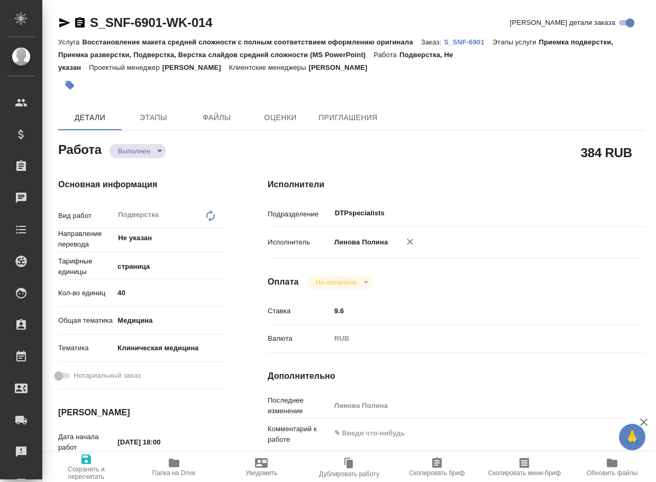
type textarea "x"
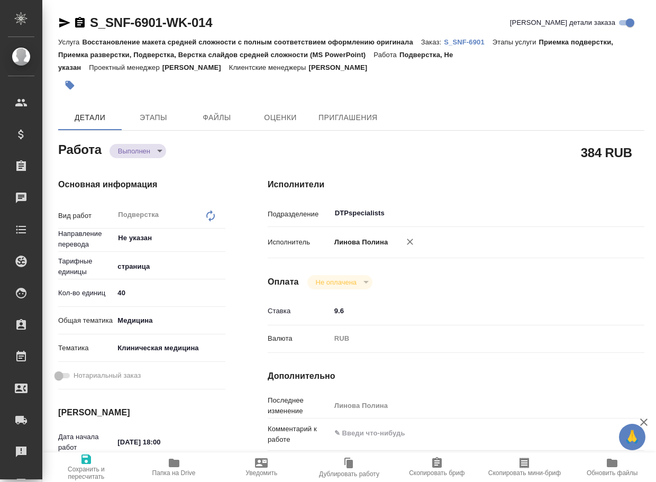
type textarea "x"
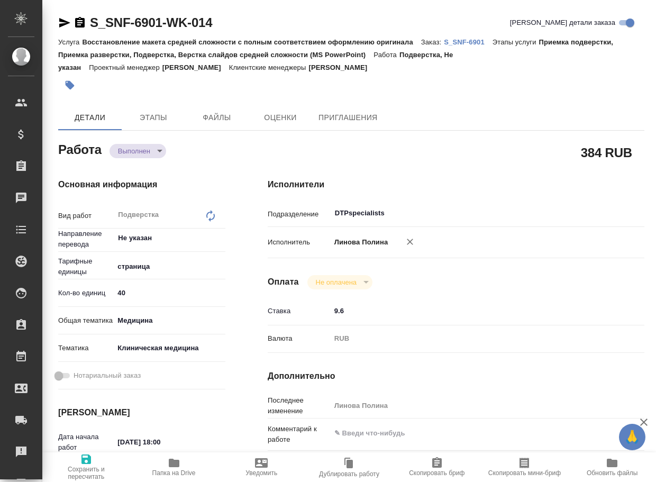
type textarea "x"
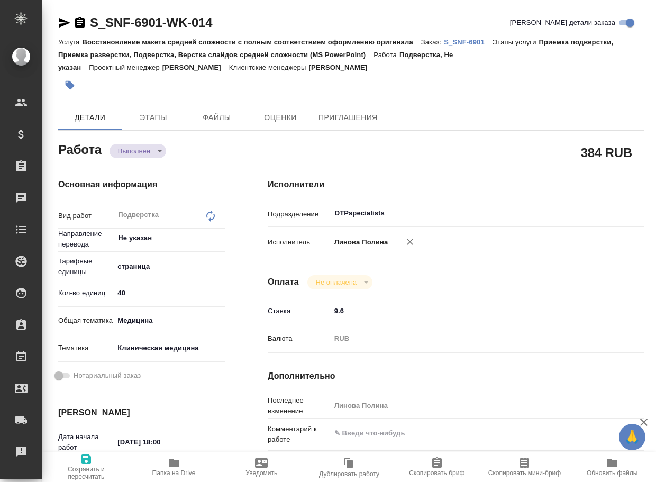
type textarea "x"
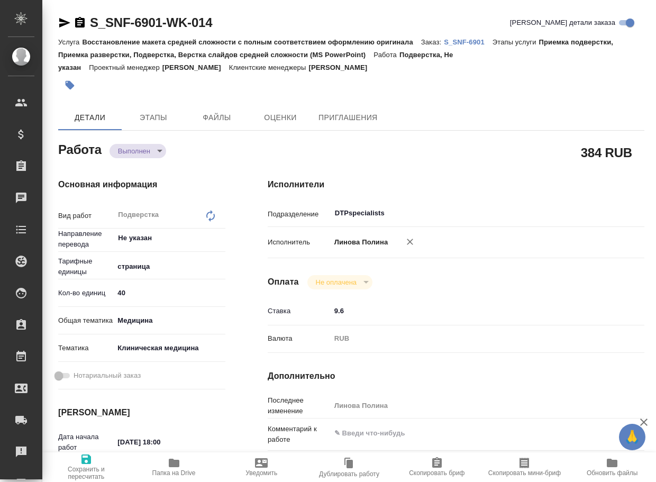
type textarea "x"
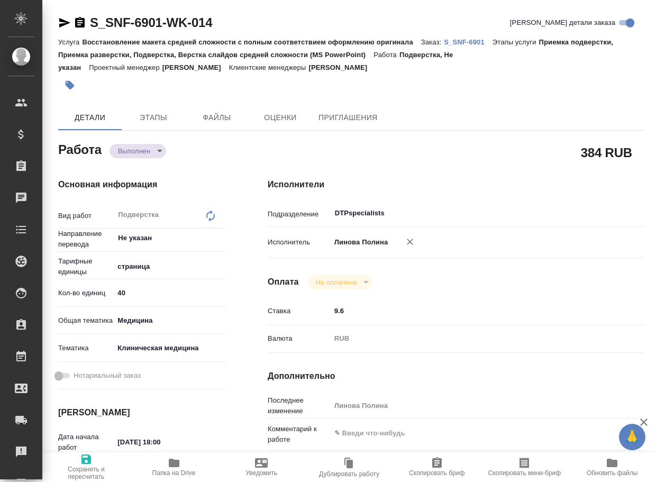
click at [181, 468] on span "Папка на Drive" at bounding box center [173, 466] width 75 height 20
type textarea "x"
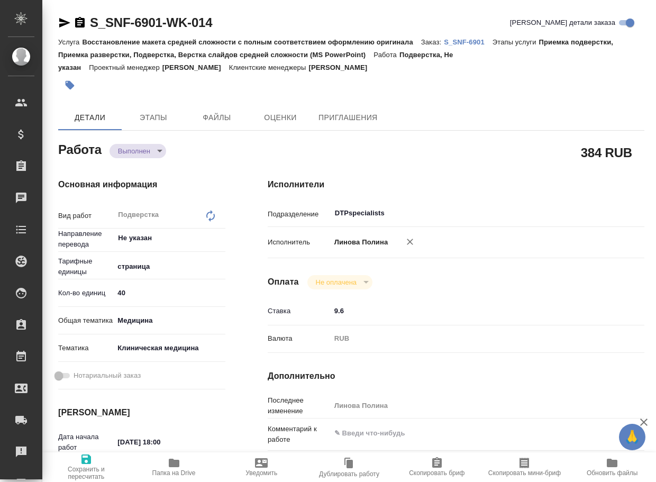
type textarea "x"
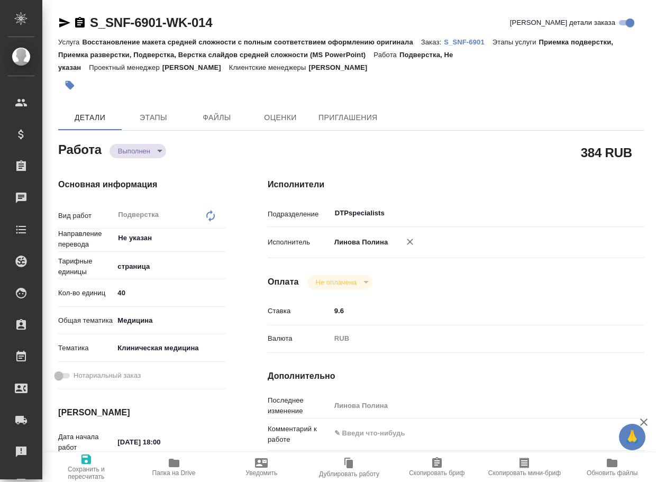
type textarea "x"
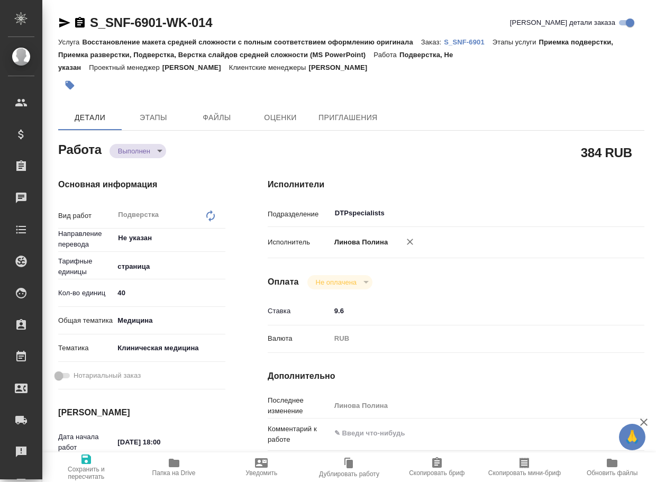
type textarea "x"
click at [136, 149] on body "🙏 .cls-1 fill:#fff; AWATERA Arsenyeva [PERSON_NAME] Спецификации Заказы 7 Чаты …" at bounding box center [328, 241] width 656 height 482
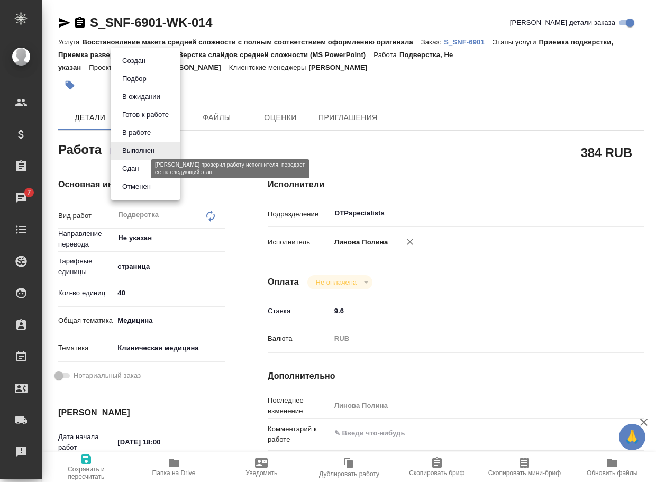
click at [136, 165] on button "Сдан" at bounding box center [130, 169] width 23 height 12
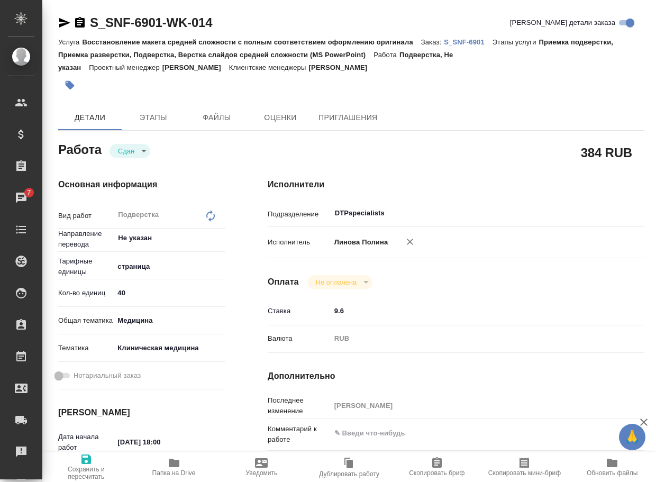
type textarea "x"
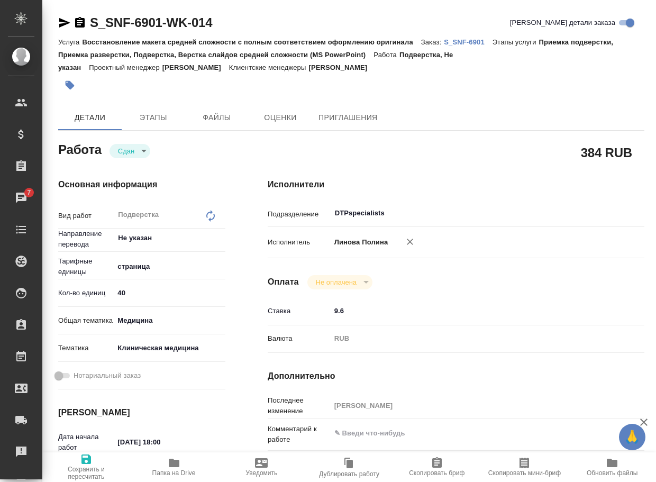
type textarea "x"
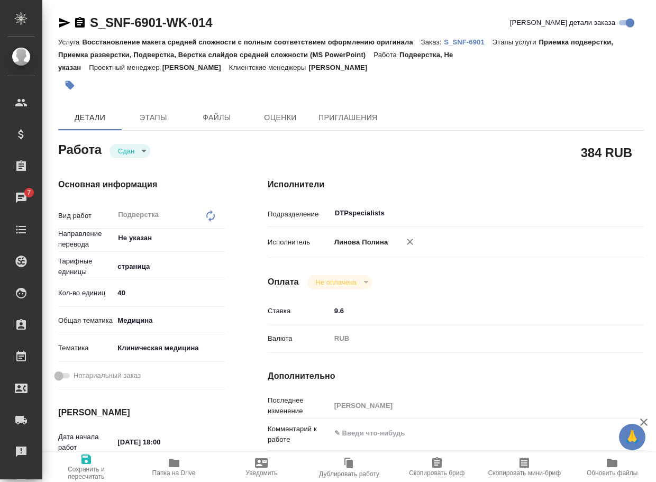
type textarea "x"
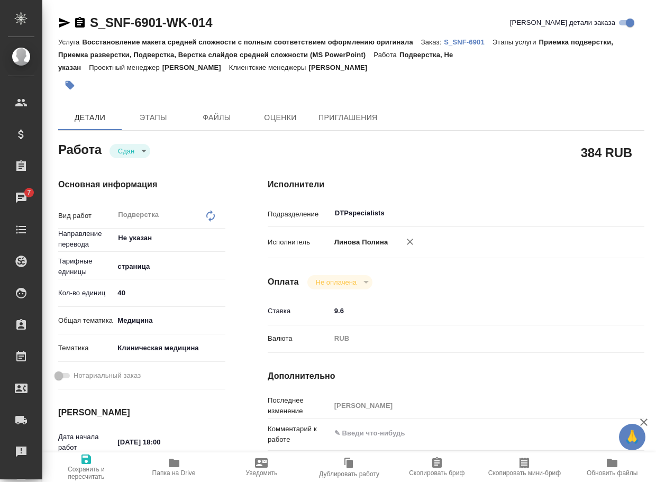
click at [474, 34] on div "S_SNF-6901-WK-014 Кратко детали заказа" at bounding box center [351, 24] width 586 height 21
click at [475, 40] on p "S_SNF-6901" at bounding box center [468, 42] width 49 height 8
type textarea "x"
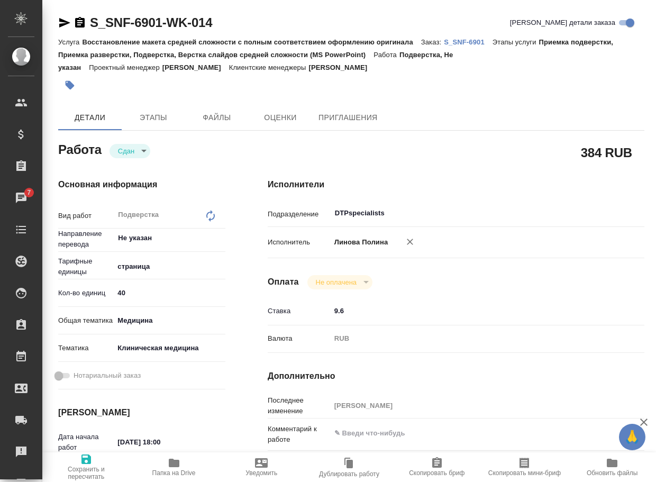
type textarea "x"
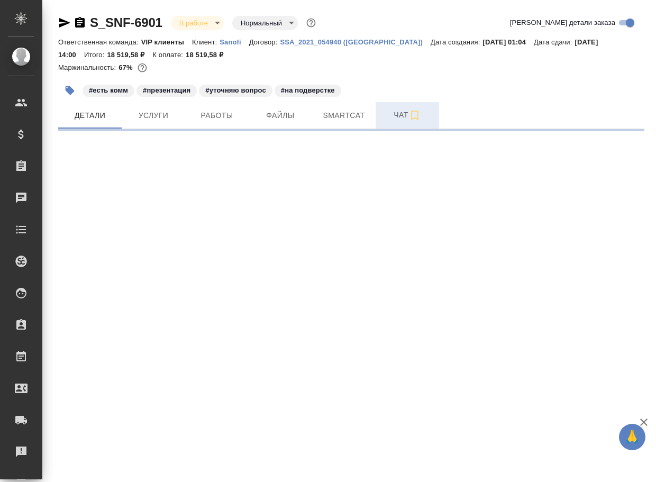
select select "RU"
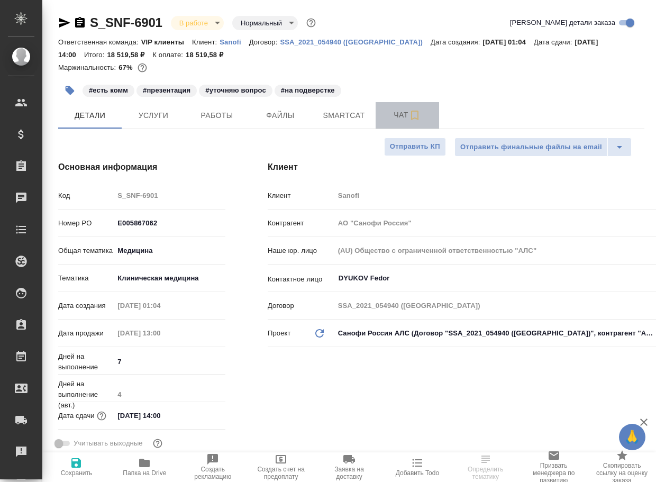
click at [401, 122] on span "Чат" at bounding box center [407, 114] width 51 height 13
type textarea "x"
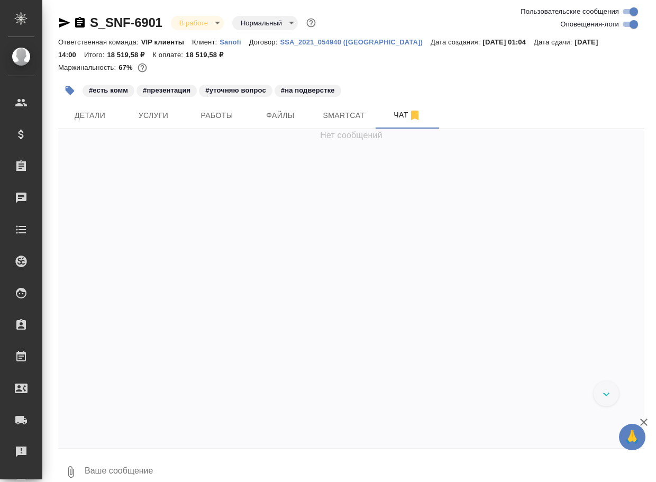
click at [259, 470] on textarea at bounding box center [364, 472] width 560 height 36
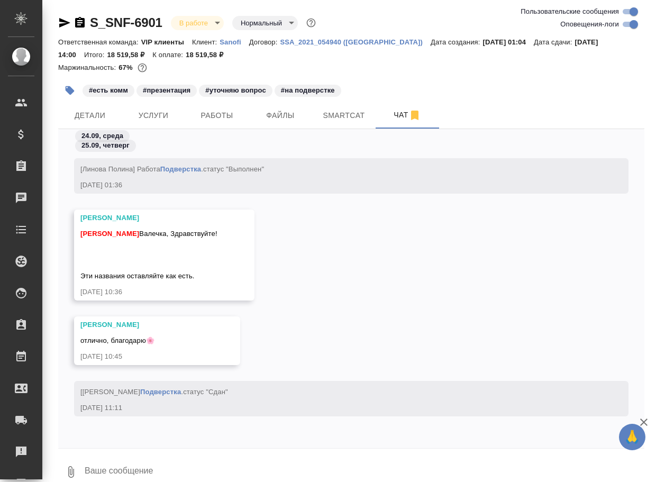
paste textarea "[URL][DOMAIN_NAME]"
type textarea "[URL][DOMAIN_NAME]"
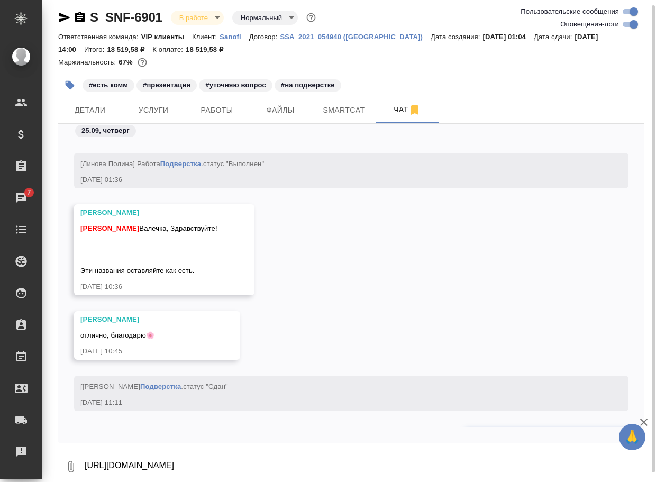
scroll to position [44786, 0]
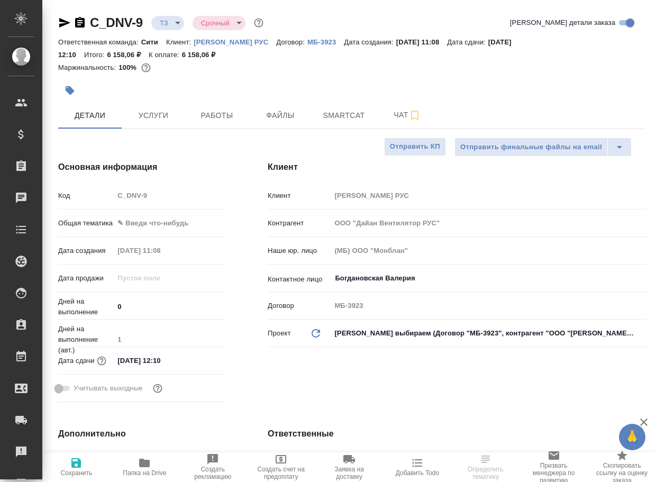
select select "RU"
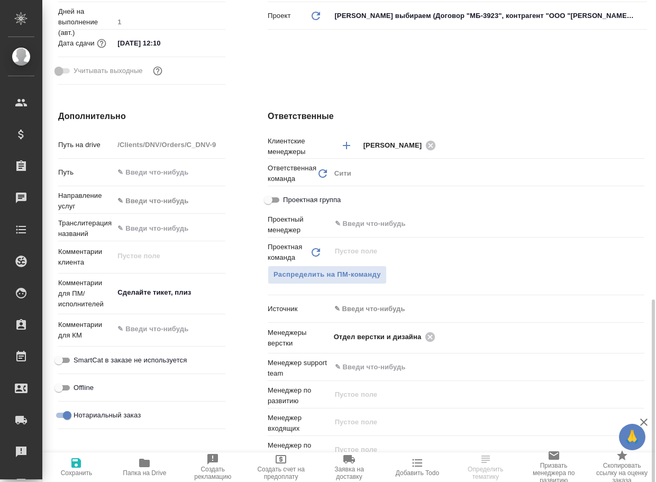
scroll to position [423, 0]
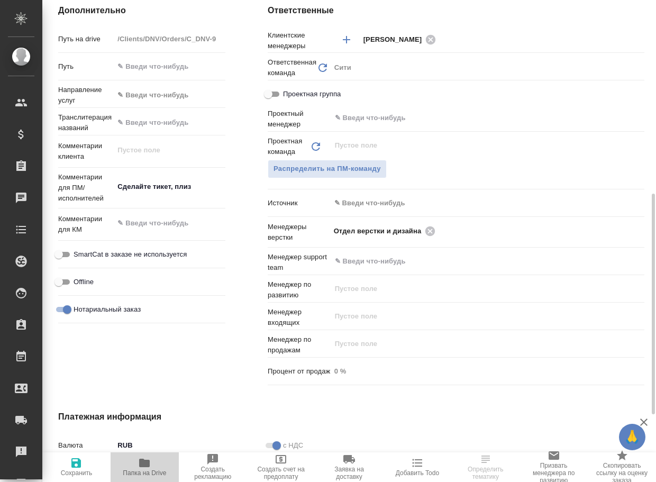
click at [142, 465] on icon "button" at bounding box center [144, 462] width 11 height 8
select select "RU"
type textarea "x"
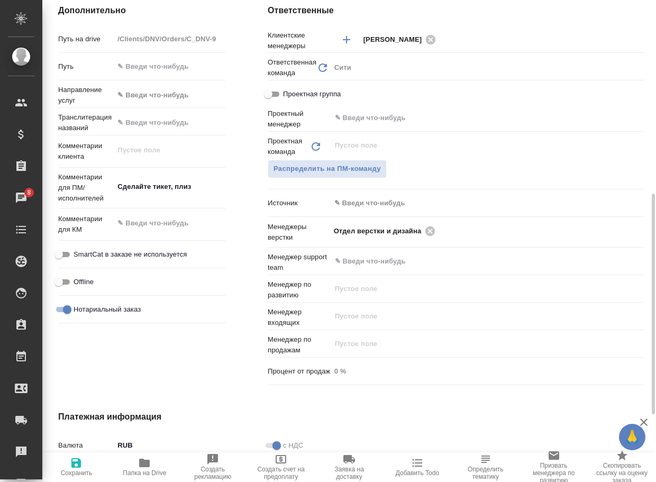
type textarea "x"
click at [432, 231] on icon at bounding box center [430, 231] width 12 height 12
type textarea "x"
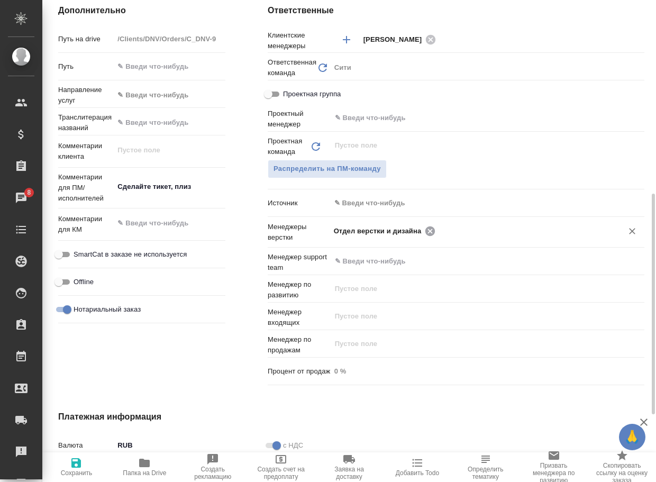
type textarea "x"
click at [438, 231] on input "text" at bounding box center [521, 230] width 167 height 13
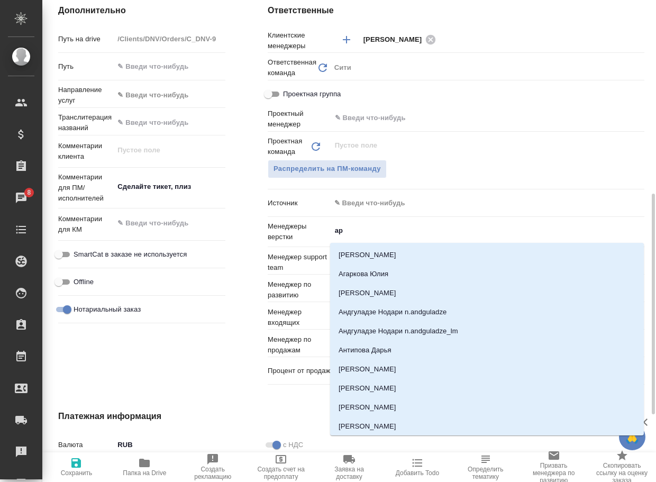
type input "арс"
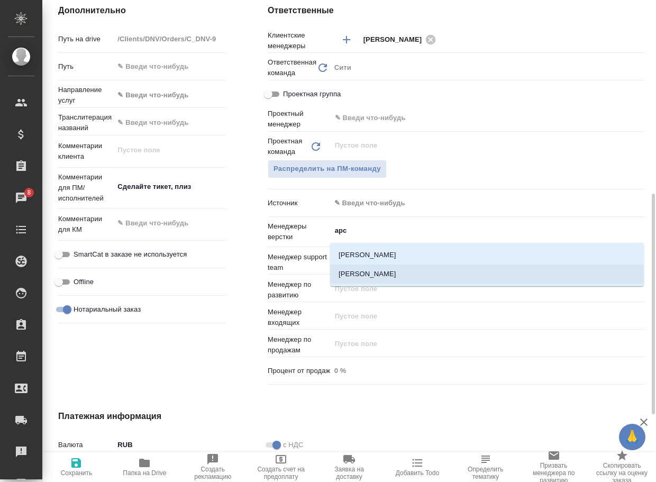
click at [385, 280] on li "[PERSON_NAME]" at bounding box center [487, 273] width 314 height 19
type textarea "x"
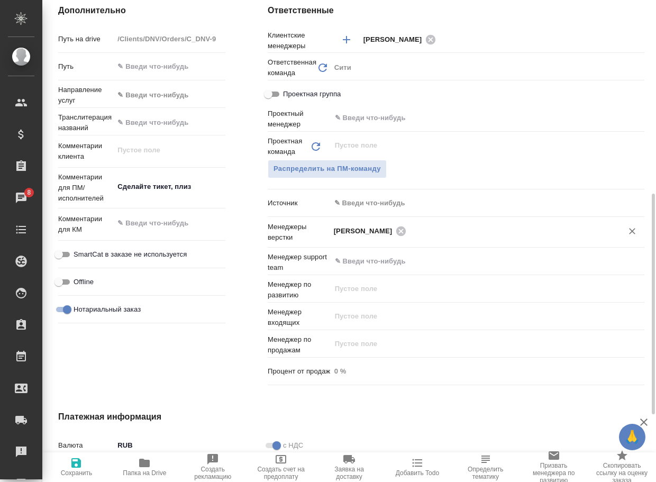
type textarea "x"
click at [77, 468] on icon "button" at bounding box center [76, 462] width 13 height 13
type textarea "x"
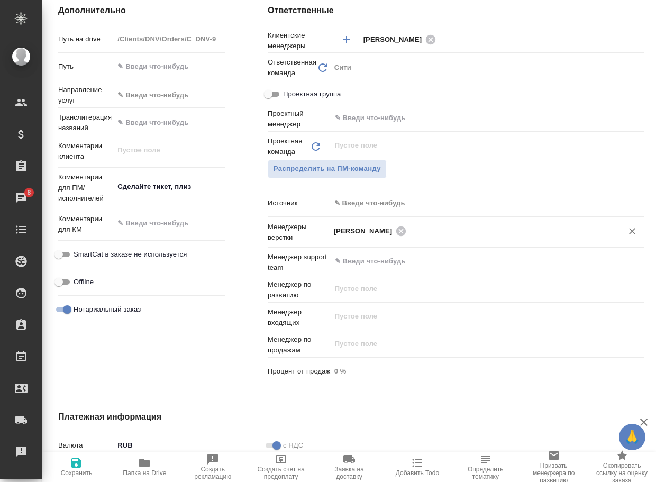
type textarea "x"
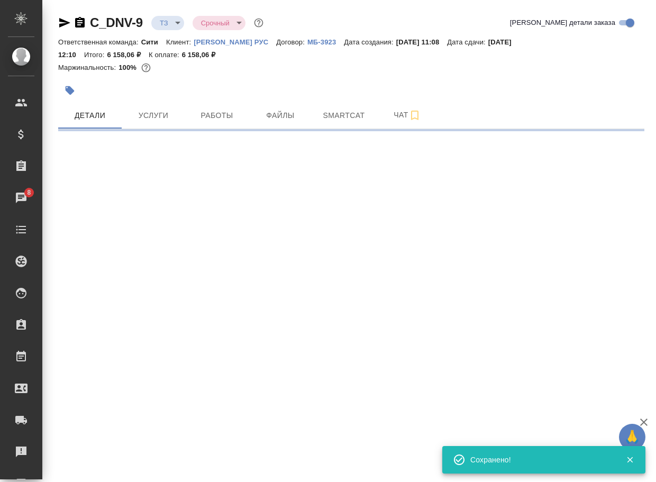
scroll to position [0, 0]
select select "RU"
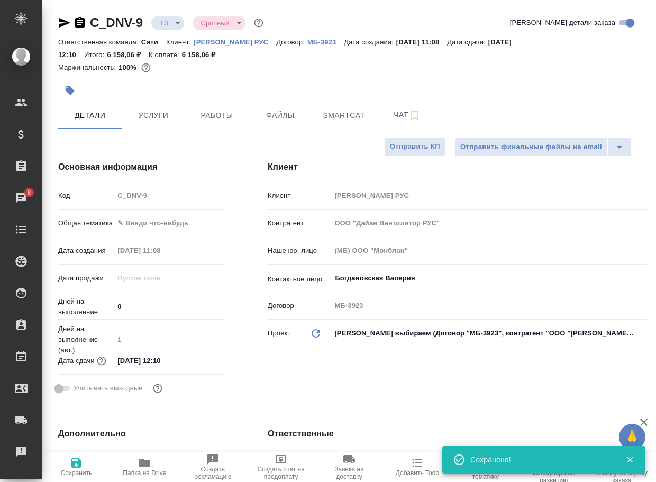
type textarea "x"
click at [169, 19] on body "🙏 .cls-1 fill:#fff; AWATERA Arsenyeva Vera Клиенты Спецификации Заказы 8 Чаты T…" at bounding box center [328, 241] width 656 height 482
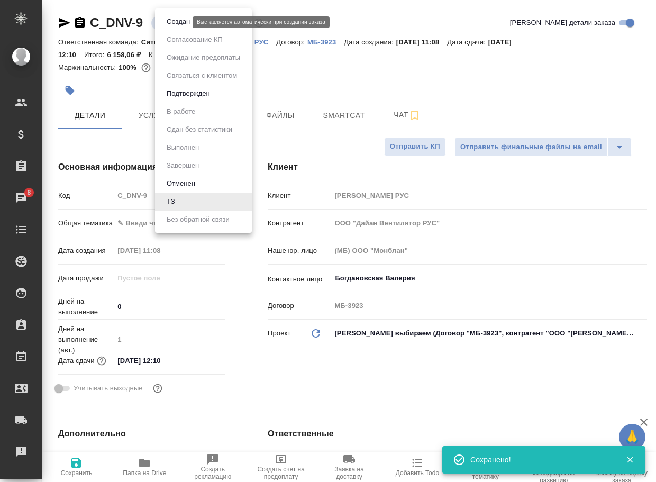
click at [173, 21] on button "Создан" at bounding box center [178, 22] width 30 height 12
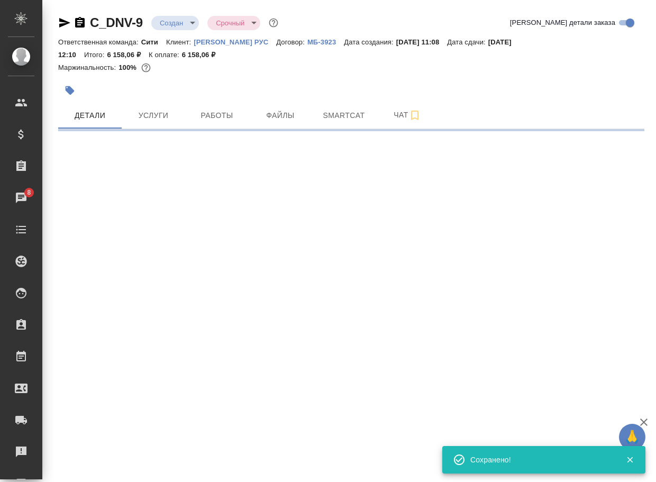
select select "RU"
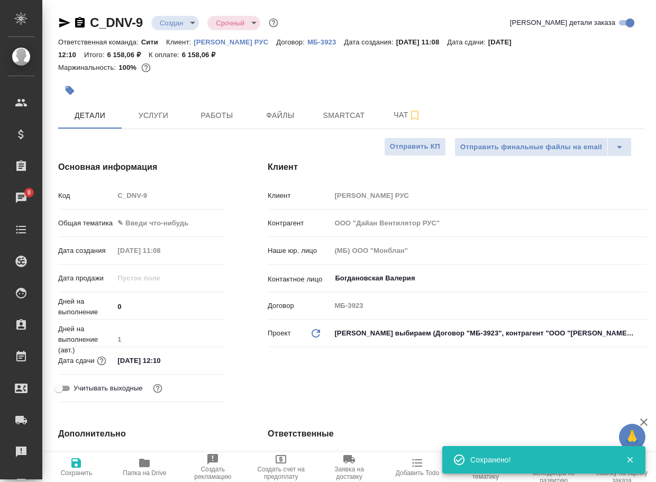
type textarea "x"
drag, startPoint x: 150, startPoint y: 27, endPoint x: 69, endPoint y: 22, distance: 81.0
click at [69, 22] on div "C_DNV-9 Создан new Срочный urgent" at bounding box center [169, 22] width 222 height 17
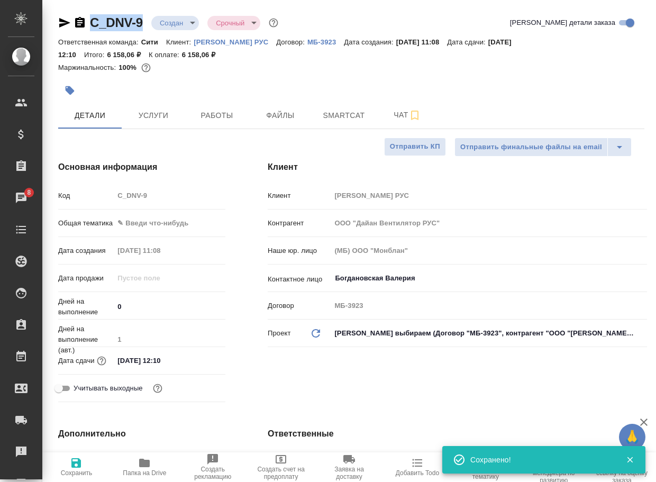
copy link "C_DNV-9"
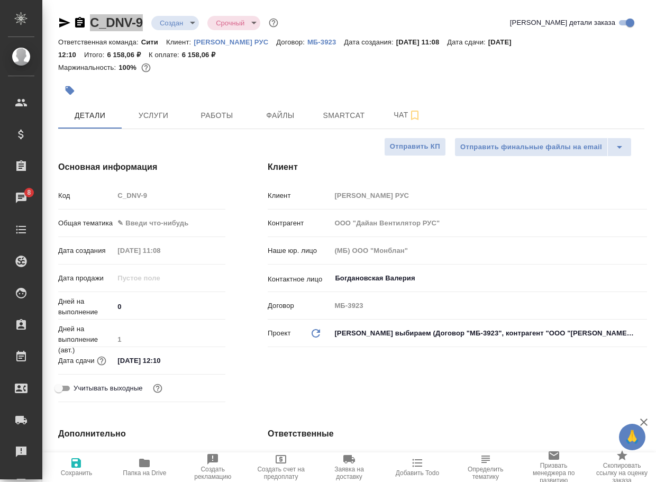
type textarea "x"
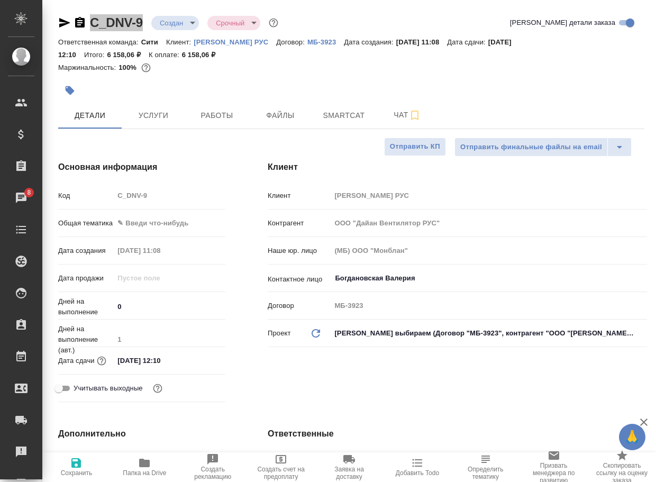
type textarea "x"
drag, startPoint x: 405, startPoint y: 116, endPoint x: 400, endPoint y: 122, distance: 7.6
click at [405, 116] on span "Чат" at bounding box center [407, 114] width 51 height 13
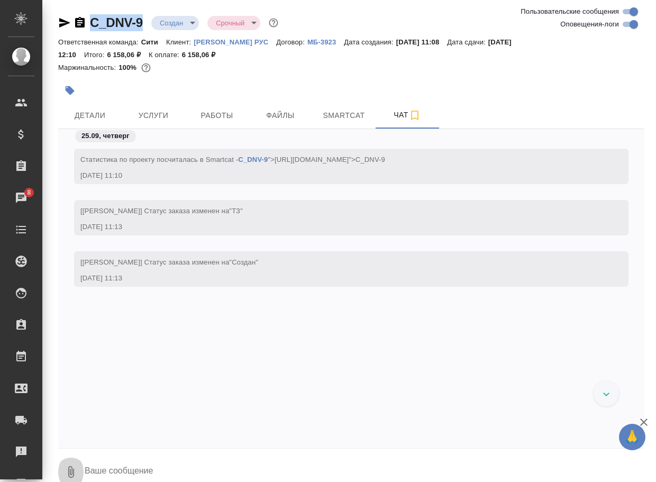
click at [71, 472] on icon "button" at bounding box center [71, 471] width 13 height 13
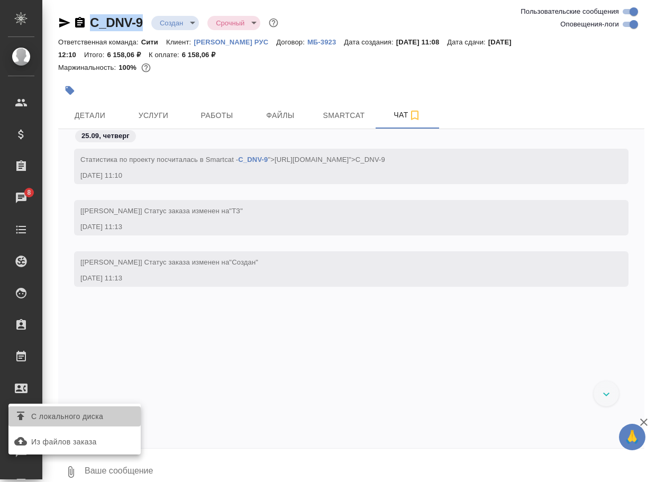
click at [98, 419] on span "С локального диска" at bounding box center [67, 416] width 72 height 13
click at [0, 0] on input "С локального диска" at bounding box center [0, 0] width 0 height 0
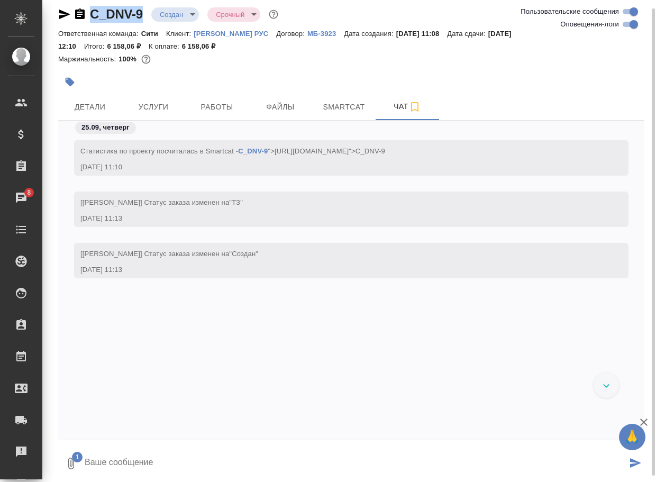
click at [174, 453] on textarea at bounding box center [355, 463] width 543 height 36
